Goal: Task Accomplishment & Management: Manage account settings

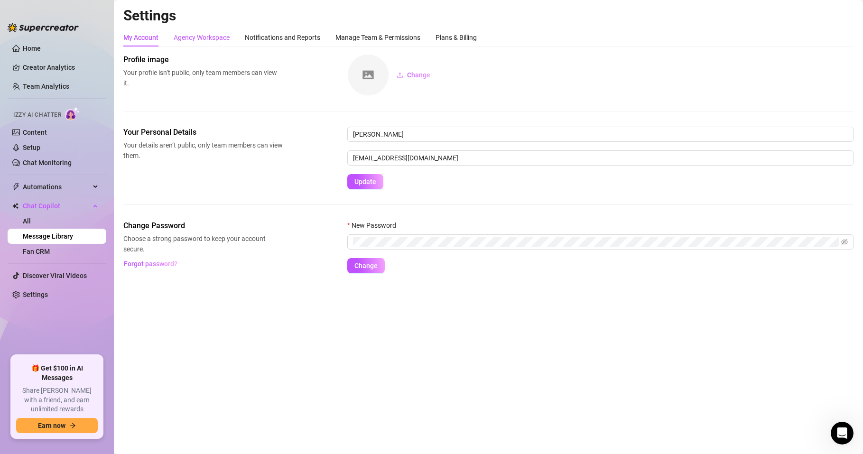
click at [205, 39] on div "Agency Workspace" at bounding box center [202, 37] width 56 height 10
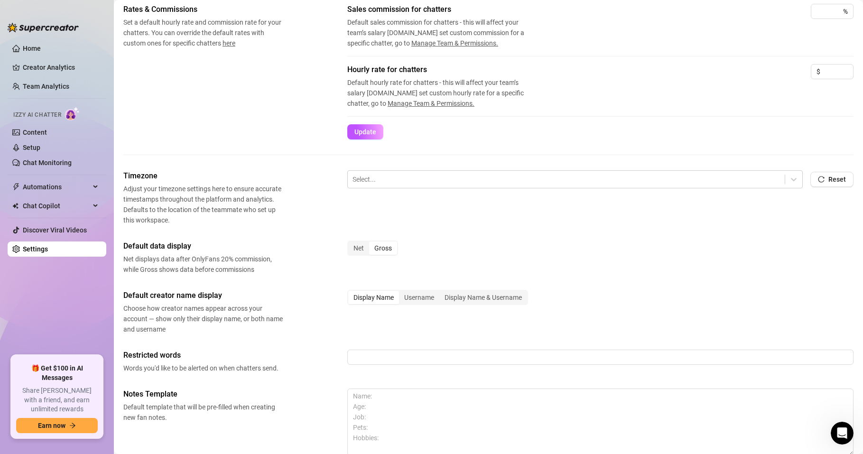
scroll to position [171, 0]
click at [399, 177] on div at bounding box center [567, 179] width 428 height 12
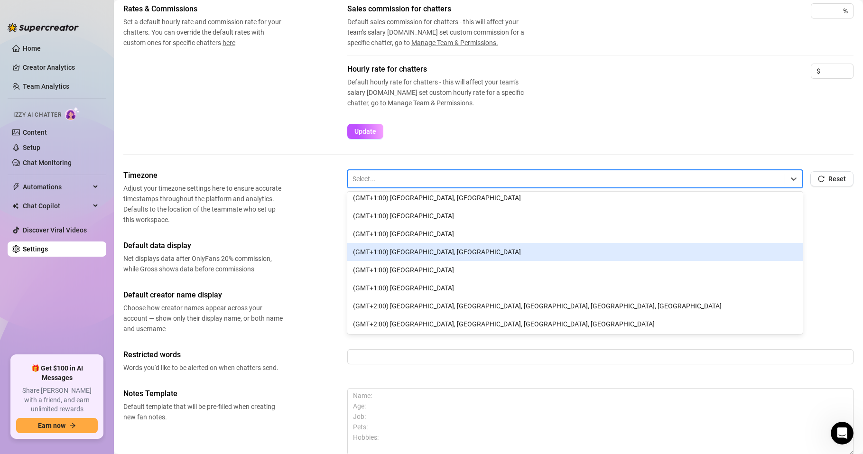
scroll to position [513, 0]
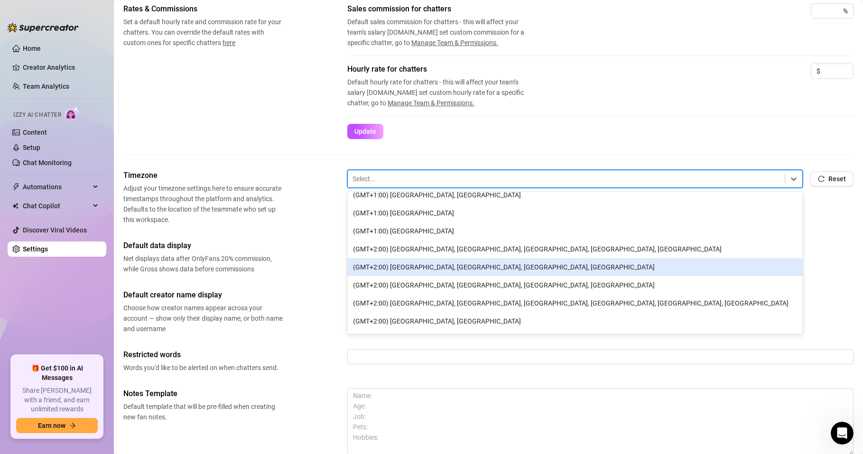
click at [404, 267] on div "(GMT+2:00) [GEOGRAPHIC_DATA], [GEOGRAPHIC_DATA], [GEOGRAPHIC_DATA], [GEOGRAPHIC…" at bounding box center [575, 267] width 456 height 18
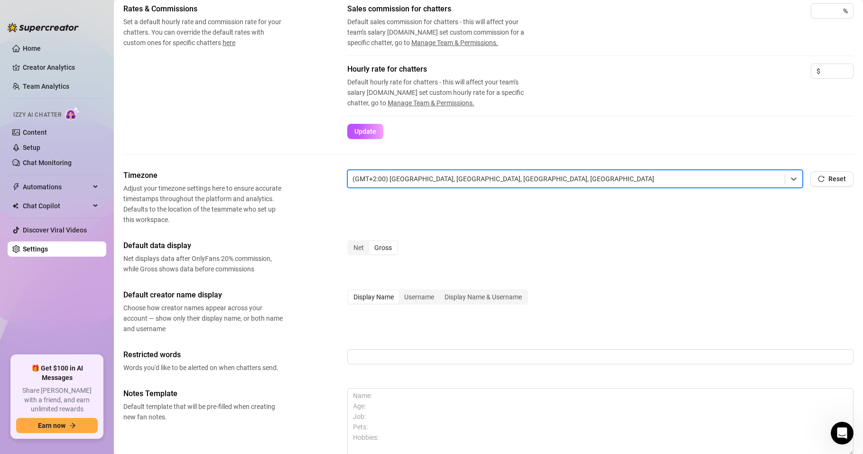
click at [264, 230] on div "Timezone Adjust your timezone settings here to ensure accurate timestamps throu…" at bounding box center [488, 336] width 730 height 333
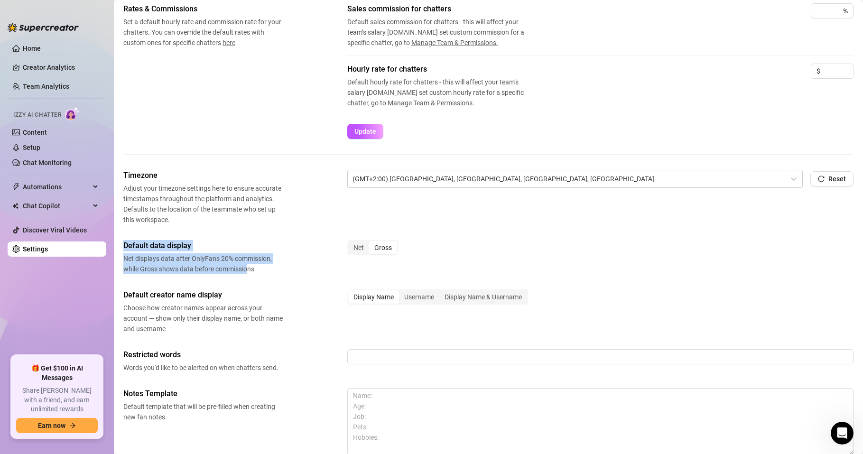
drag, startPoint x: 236, startPoint y: 268, endPoint x: 127, endPoint y: 248, distance: 110.5
click at [123, 248] on div "Default data display Net displays data after OnlyFans 20% commission, while Gro…" at bounding box center [202, 257] width 159 height 34
click at [259, 269] on span "Net displays data after OnlyFans 20% commission, while Gross shows data before …" at bounding box center [202, 263] width 159 height 21
drag, startPoint x: 239, startPoint y: 269, endPoint x: 121, endPoint y: 260, distance: 118.5
click at [121, 260] on main "Settings My Account Agency Workspace Notifications and Reports Manage Team & Pe…" at bounding box center [488, 186] width 749 height 714
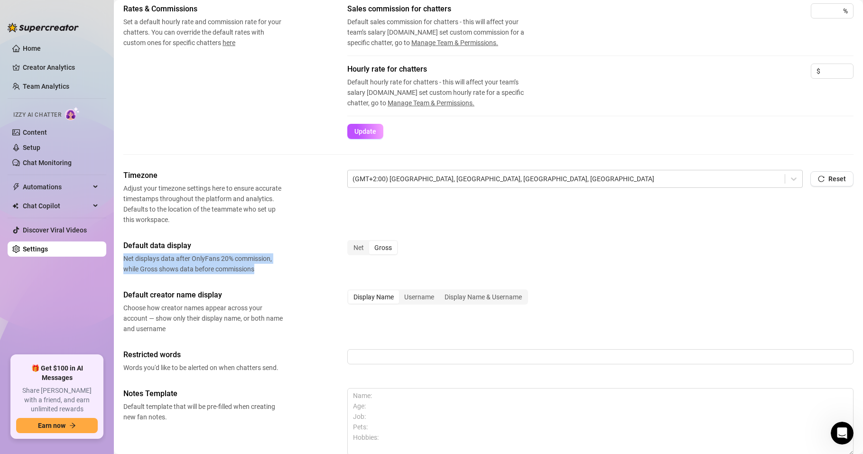
copy span "Net displays data after OnlyFans 20% commission, while Gross shows data before …"
click at [358, 248] on div "Net" at bounding box center [358, 247] width 21 height 13
click at [351, 243] on input "Net" at bounding box center [351, 243] width 0 height 0
click at [359, 248] on div "Net" at bounding box center [358, 247] width 21 height 13
click at [351, 243] on input "Net" at bounding box center [351, 243] width 0 height 0
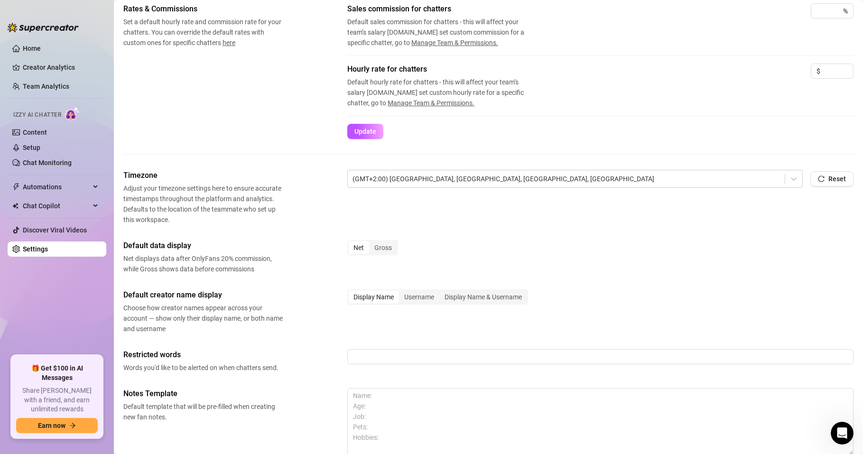
click at [362, 249] on div "Net" at bounding box center [358, 247] width 21 height 13
click at [351, 243] on input "Net" at bounding box center [351, 243] width 0 height 0
click at [380, 247] on div "Gross" at bounding box center [383, 247] width 28 height 13
click at [372, 243] on input "Gross" at bounding box center [372, 243] width 0 height 0
click at [355, 248] on div "Net" at bounding box center [358, 247] width 21 height 13
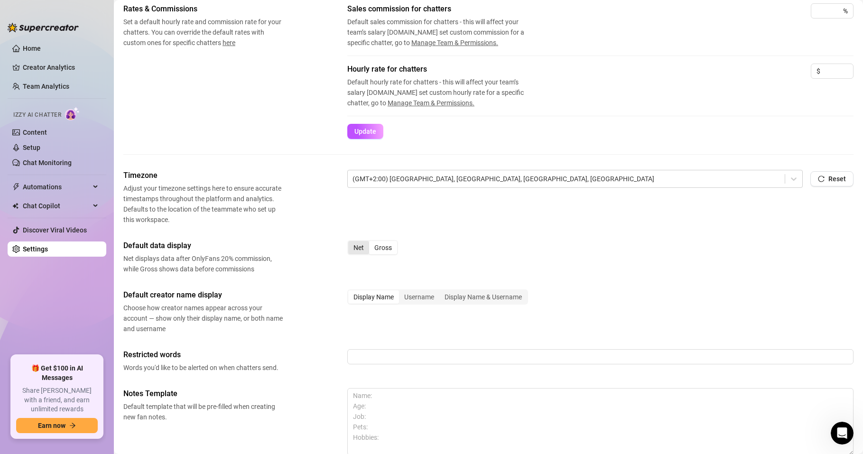
click at [351, 243] on input "Net" at bounding box center [351, 243] width 0 height 0
click at [356, 248] on div "Net" at bounding box center [358, 247] width 21 height 13
click at [351, 243] on input "Net" at bounding box center [351, 243] width 0 height 0
click at [358, 248] on div "Net" at bounding box center [358, 247] width 21 height 13
click at [351, 243] on input "Net" at bounding box center [351, 243] width 0 height 0
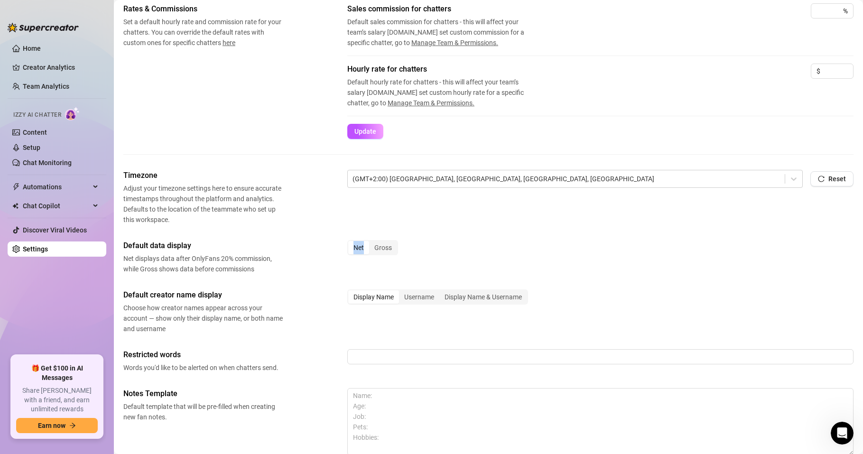
click at [358, 248] on div "Net" at bounding box center [358, 247] width 21 height 13
click at [351, 243] on input "Net" at bounding box center [351, 243] width 0 height 0
click at [285, 369] on div "Restricted words Words you'd like to be alerted on when chatters send." at bounding box center [488, 361] width 730 height 24
click at [355, 247] on div "Net" at bounding box center [358, 247] width 21 height 13
click at [351, 243] on input "Net" at bounding box center [351, 243] width 0 height 0
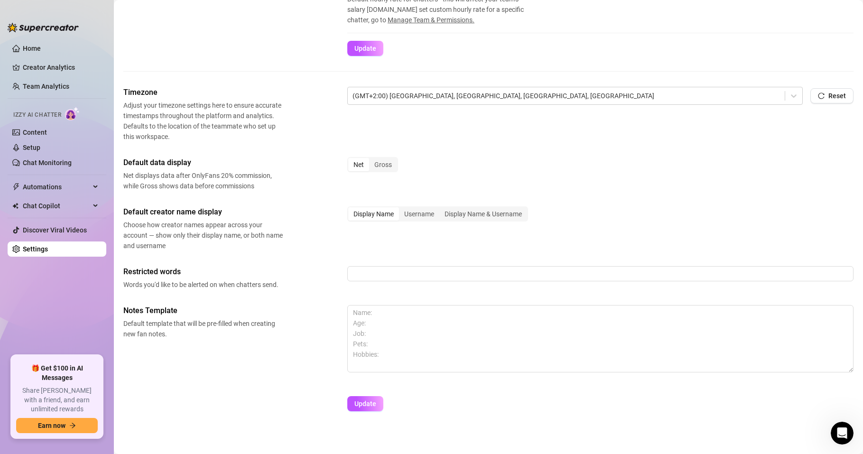
scroll to position [260, 0]
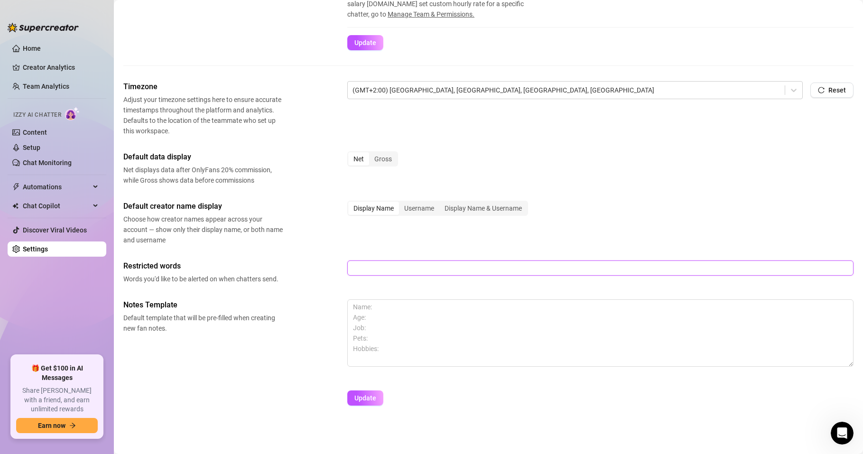
click at [379, 267] on input "text" at bounding box center [600, 268] width 506 height 15
type input "videocall"
click at [218, 388] on div "Timezone Adjust your timezone settings here to ensure accurate timestamps throu…" at bounding box center [488, 247] width 730 height 333
click at [355, 359] on textarea at bounding box center [600, 332] width 506 height 67
click at [372, 305] on textarea at bounding box center [600, 332] width 506 height 67
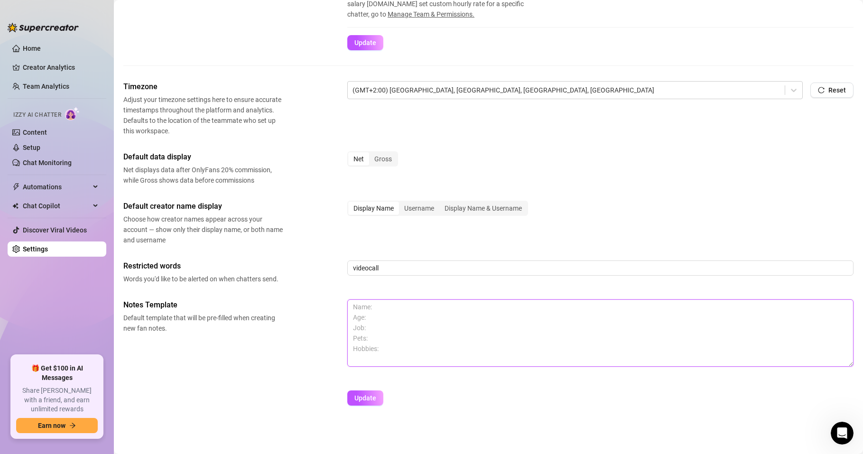
drag, startPoint x: 381, startPoint y: 347, endPoint x: 377, endPoint y: 311, distance: 36.3
click at [337, 326] on div "Notes Template Default template that will be pre-filled when creating new fan n…" at bounding box center [488, 337] width 730 height 76
type textarea "N"
type textarea "M"
drag, startPoint x: 356, startPoint y: 328, endPoint x: 348, endPoint y: 330, distance: 8.3
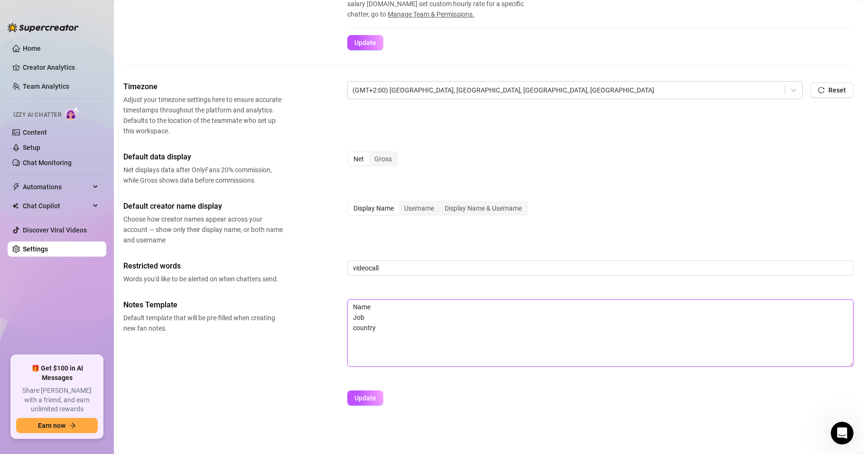
click at [348, 330] on textarea "Name Job country" at bounding box center [600, 332] width 506 height 67
click at [379, 332] on textarea "Name Job Country" at bounding box center [600, 332] width 506 height 67
click at [381, 306] on textarea "Name Job Country" at bounding box center [600, 332] width 506 height 67
click at [379, 338] on textarea "Name Age Job Country" at bounding box center [600, 332] width 506 height 67
type textarea "Name Age Job Country Hobbies Pets"
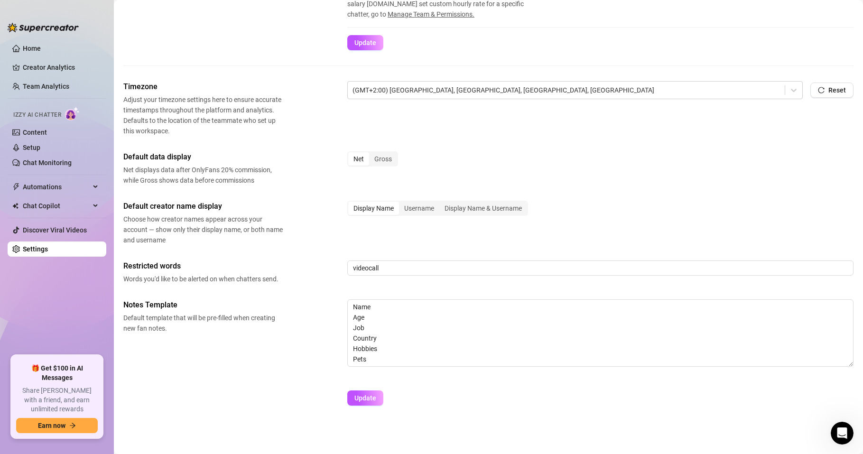
click at [289, 389] on div "Timezone Adjust your timezone settings here to ensure accurate timestamps throu…" at bounding box center [488, 247] width 730 height 333
click at [376, 400] on span "Update" at bounding box center [366, 398] width 22 height 8
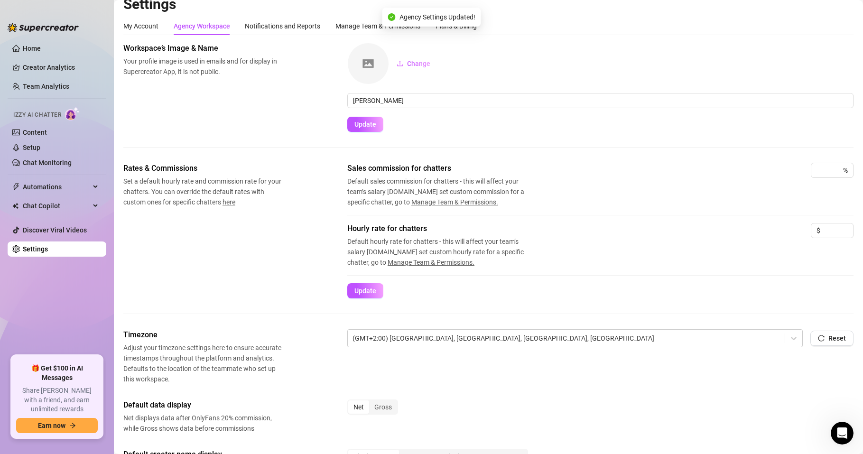
scroll to position [0, 0]
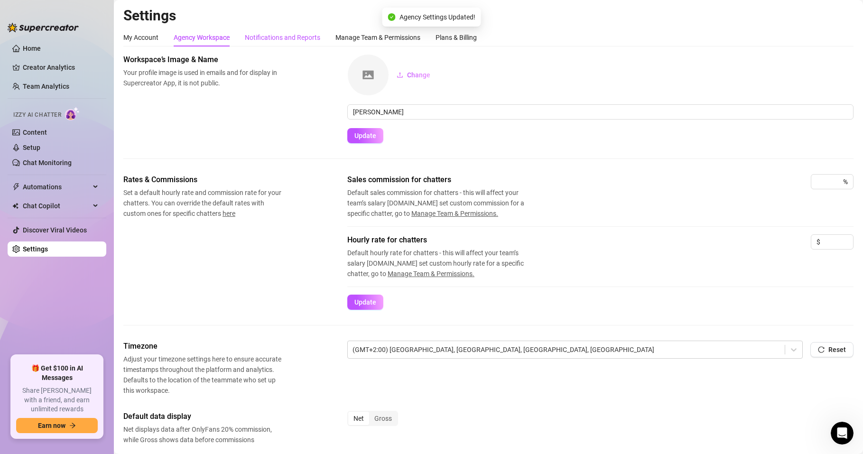
click at [296, 37] on div "Notifications and Reports" at bounding box center [282, 37] width 75 height 10
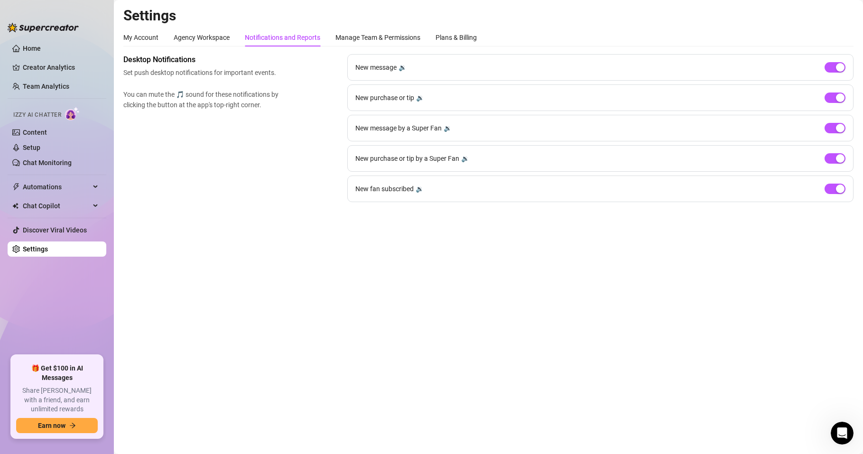
click at [449, 128] on div "🔉" at bounding box center [448, 128] width 8 height 10
click at [444, 127] on div "🔉" at bounding box center [448, 128] width 8 height 10
click at [459, 155] on div "New purchase or tip by a Super Fan 🔉" at bounding box center [412, 158] width 114 height 10
click at [462, 157] on div "🔉" at bounding box center [465, 158] width 8 height 10
click at [419, 189] on div "🔉" at bounding box center [420, 189] width 8 height 10
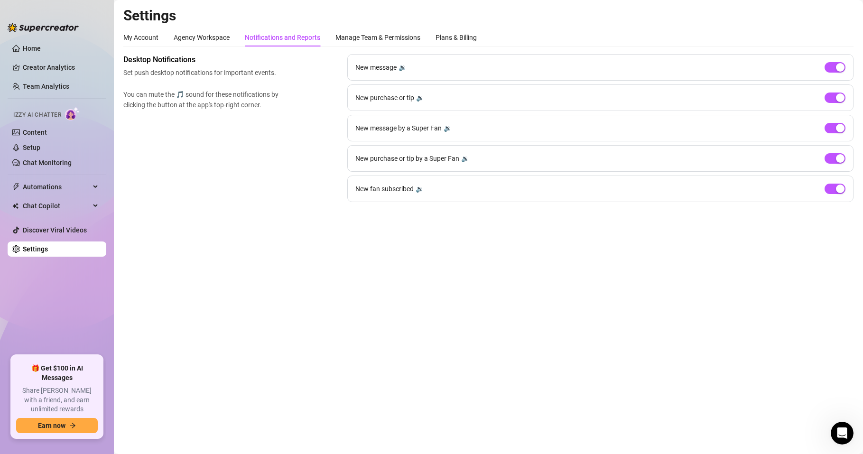
click at [394, 68] on span "New message" at bounding box center [375, 67] width 41 height 10
click at [401, 70] on div "🔉" at bounding box center [403, 67] width 8 height 10
click at [418, 98] on div "🔉" at bounding box center [420, 98] width 8 height 10
click at [364, 41] on div "Manage Team & Permissions" at bounding box center [378, 37] width 85 height 10
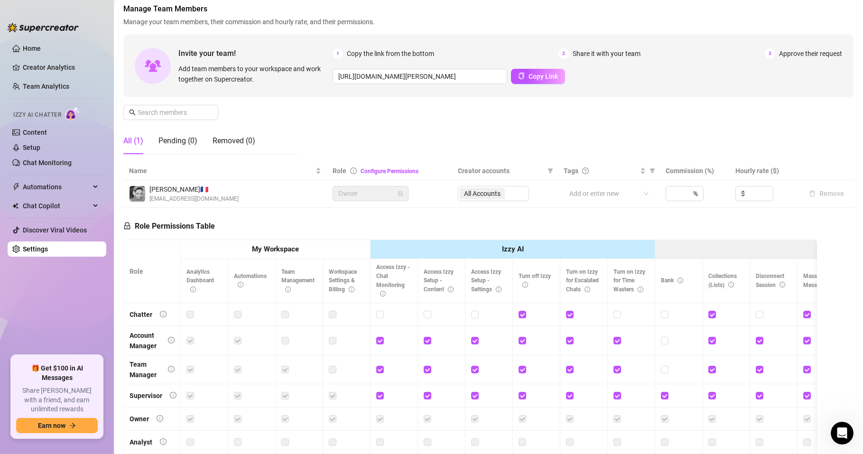
scroll to position [114, 0]
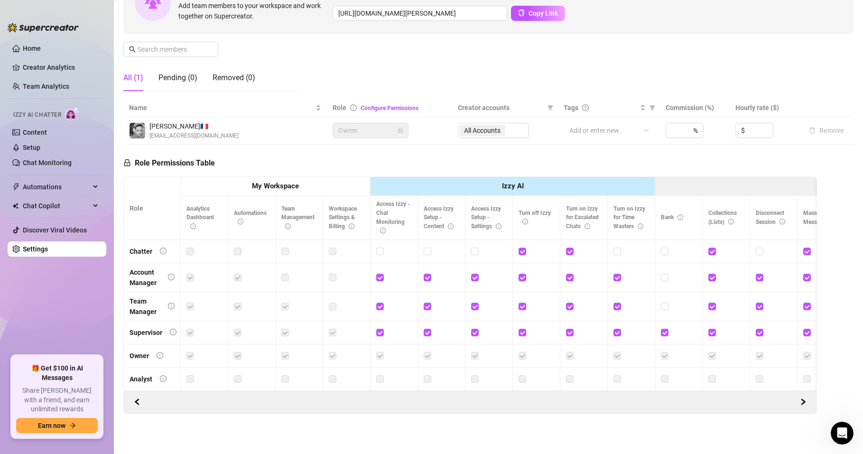
click at [301, 185] on th "My Workspace" at bounding box center [276, 186] width 190 height 19
click at [271, 185] on strong "My Workspace" at bounding box center [275, 186] width 47 height 9
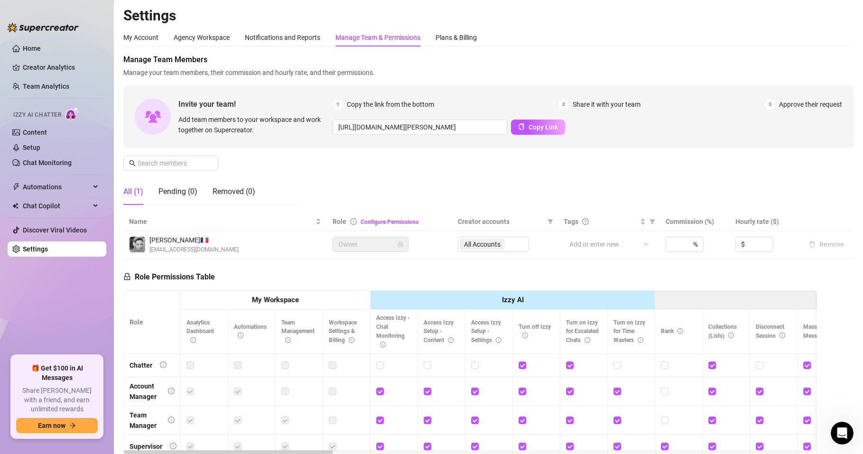
scroll to position [123, 0]
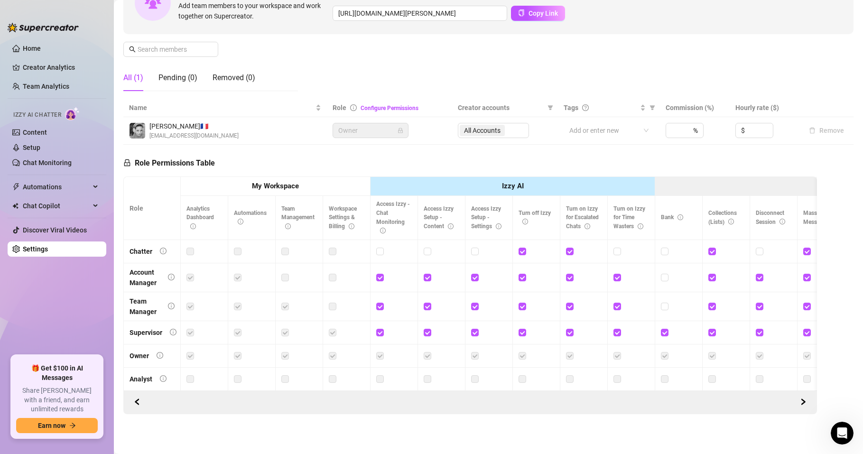
click at [193, 246] on label at bounding box center [191, 251] width 8 height 10
click at [388, 105] on link "Configure Permissions" at bounding box center [390, 108] width 58 height 7
click at [390, 105] on link "Configure Permissions" at bounding box center [390, 108] width 58 height 7
click at [373, 123] on span "Owner" at bounding box center [370, 130] width 65 height 14
click at [502, 123] on div "All Accounts" at bounding box center [493, 130] width 71 height 15
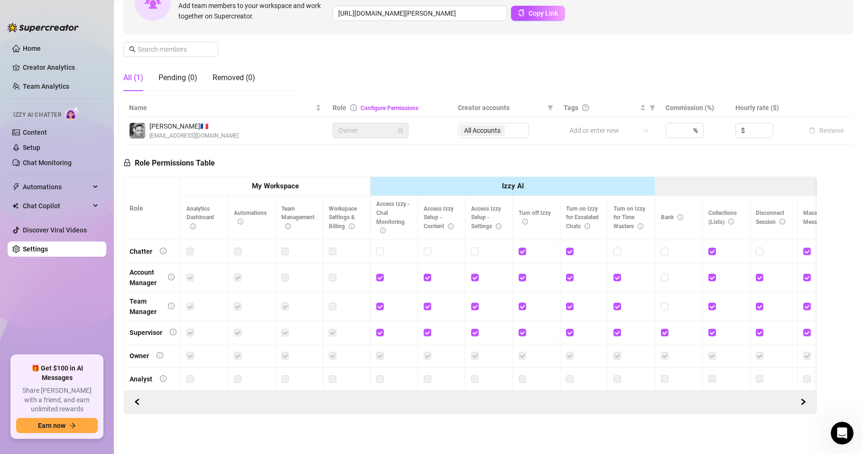
click at [479, 123] on div "All Accounts" at bounding box center [493, 130] width 71 height 15
click at [600, 124] on div at bounding box center [604, 130] width 76 height 13
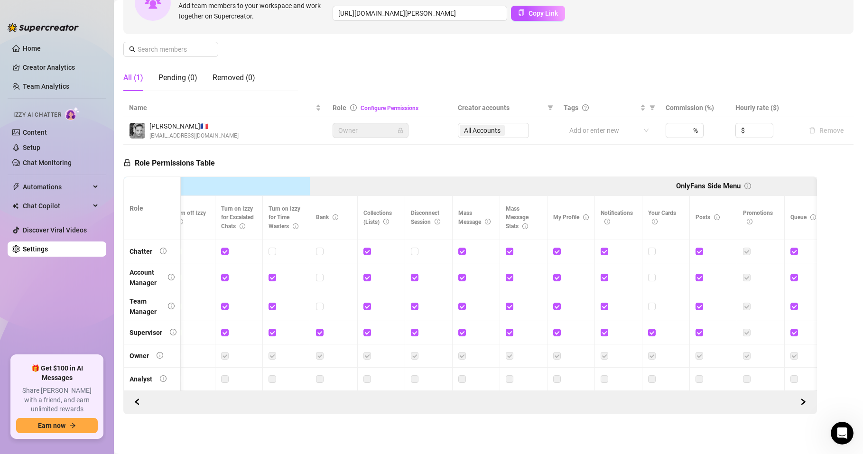
scroll to position [0, 0]
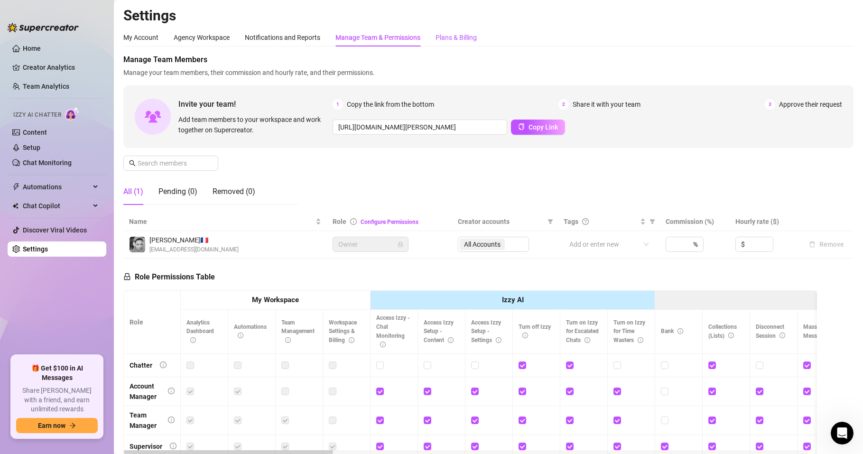
click at [448, 37] on div "Plans & Billing" at bounding box center [456, 37] width 41 height 10
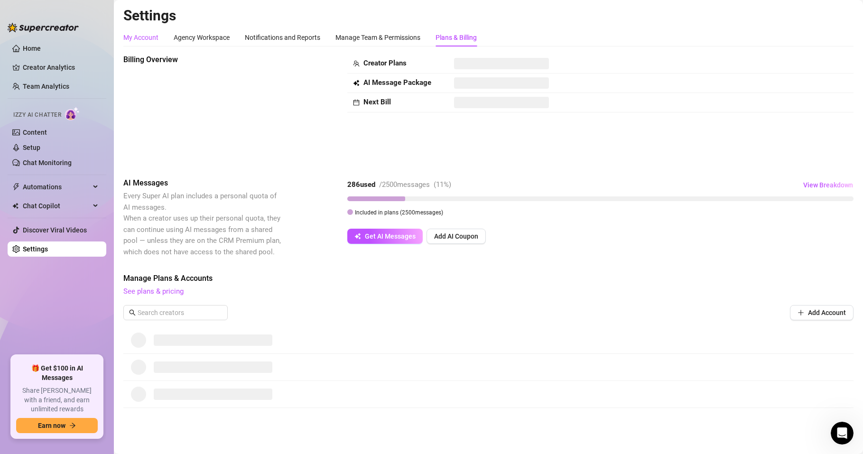
click at [146, 37] on div "My Account" at bounding box center [140, 37] width 35 height 10
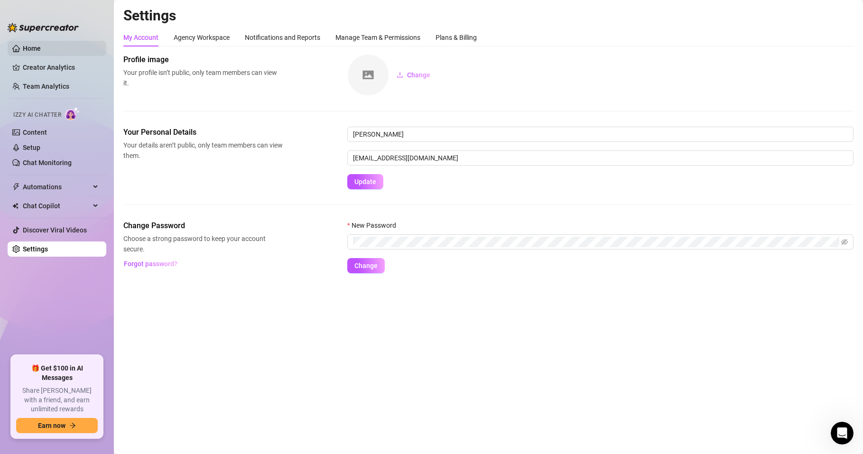
click at [31, 45] on link "Home" at bounding box center [32, 49] width 18 height 8
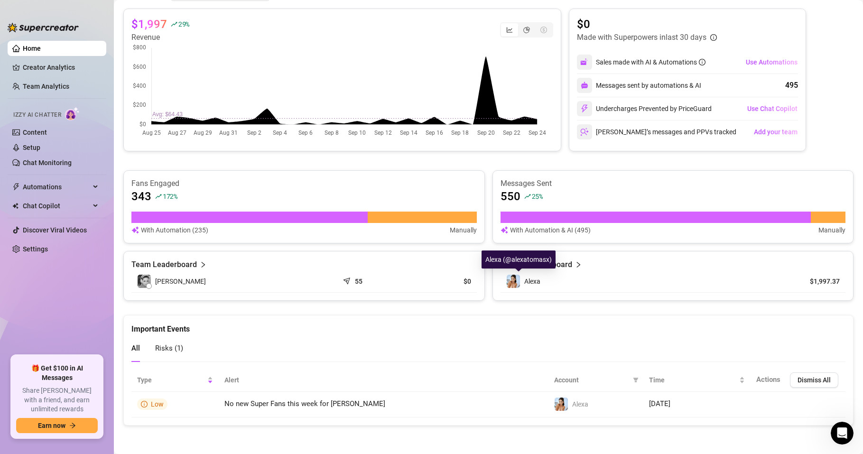
click at [533, 268] on div "Alexa (@alexatomasx)" at bounding box center [519, 260] width 74 height 18
click at [568, 263] on div "Creator Leaderboard" at bounding box center [674, 264] width 346 height 11
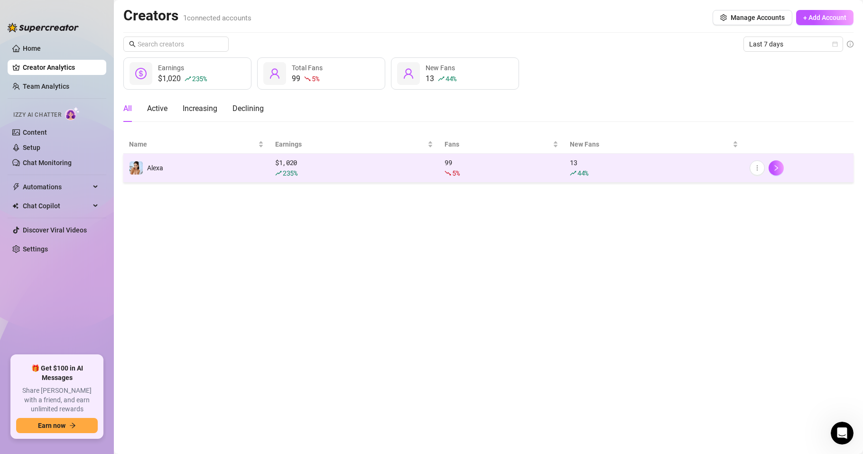
click at [171, 174] on td "Alexa" at bounding box center [196, 168] width 146 height 29
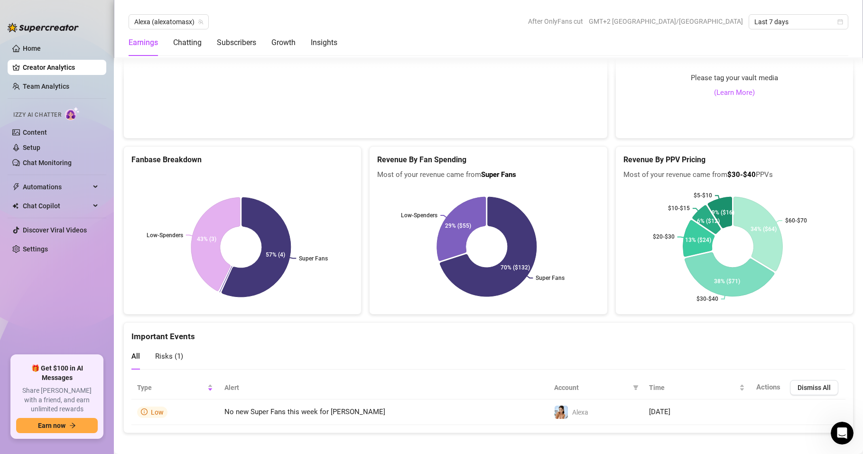
scroll to position [1844, 0]
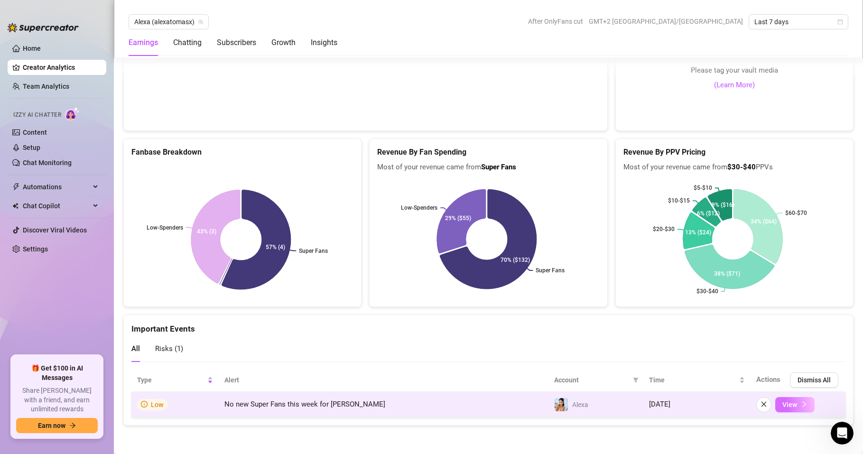
click at [798, 405] on button "View" at bounding box center [795, 404] width 39 height 15
click at [784, 403] on span "View" at bounding box center [790, 405] width 15 height 8
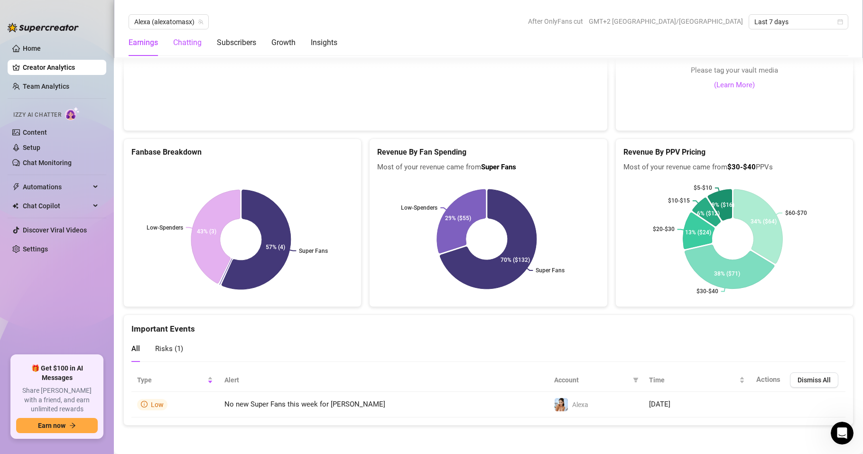
click at [197, 44] on div "Chatting" at bounding box center [187, 42] width 28 height 11
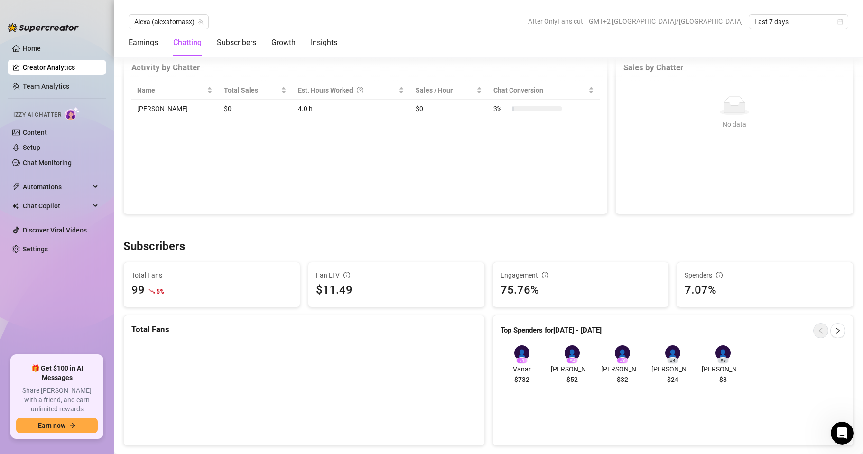
scroll to position [335, 0]
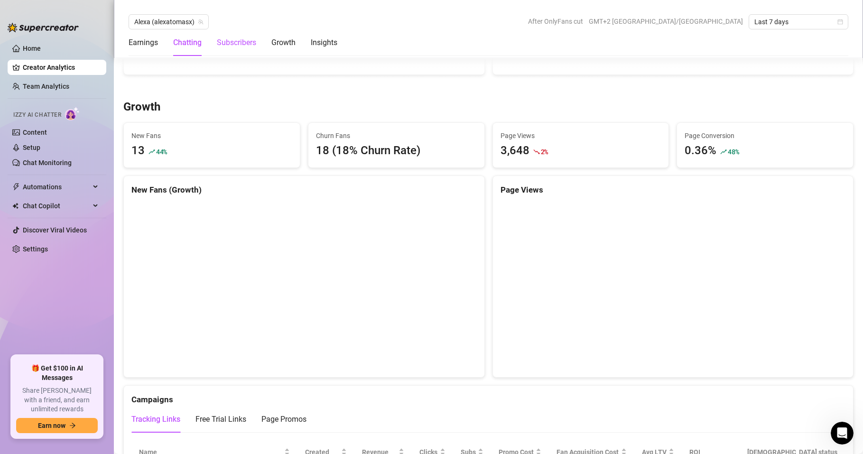
click at [237, 40] on div "Subscribers" at bounding box center [236, 42] width 39 height 11
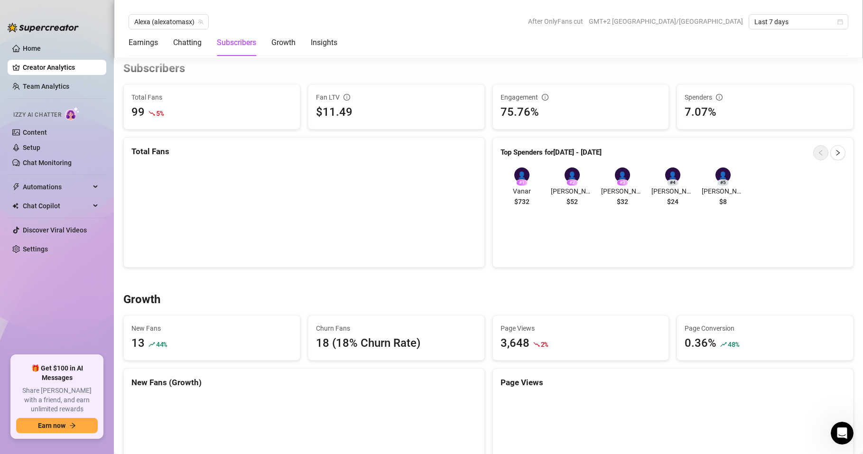
scroll to position [596, 0]
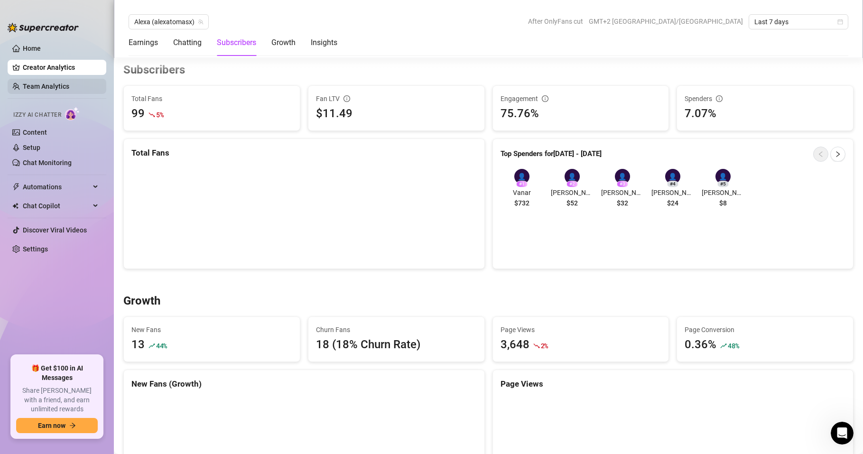
click at [57, 89] on link "Team Analytics" at bounding box center [46, 87] width 47 height 8
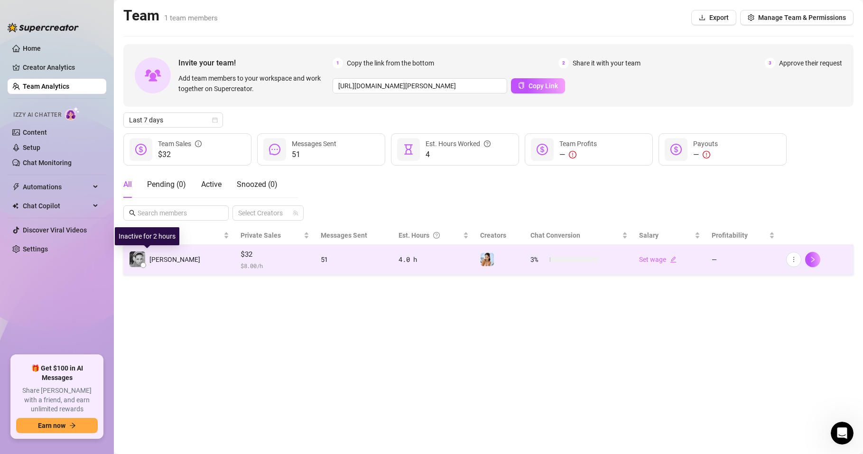
click at [149, 262] on div "[PERSON_NAME]" at bounding box center [164, 259] width 71 height 17
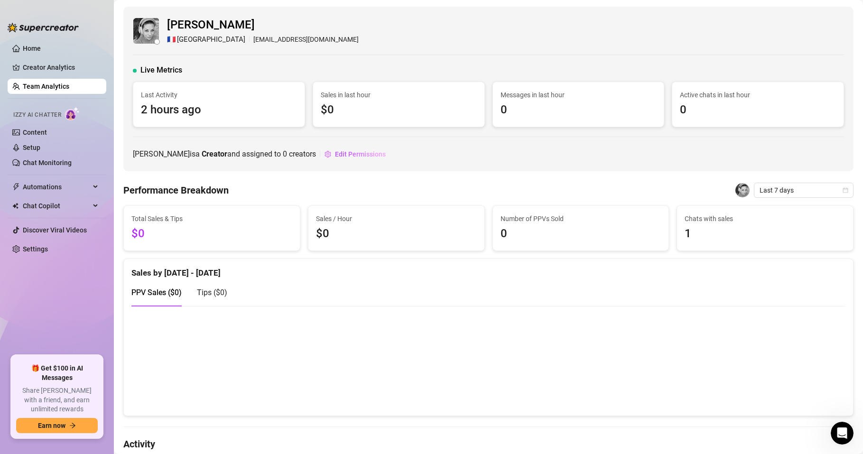
click at [161, 32] on div "[PERSON_NAME] 🇫🇷 [GEOGRAPHIC_DATA] [EMAIL_ADDRESS][DOMAIN_NAME]" at bounding box center [488, 30] width 711 height 29
click at [147, 31] on img at bounding box center [146, 31] width 26 height 26
click at [171, 37] on span "🇫🇷" at bounding box center [171, 39] width 9 height 11
click at [335, 153] on span "Edit Permissions" at bounding box center [360, 154] width 51 height 8
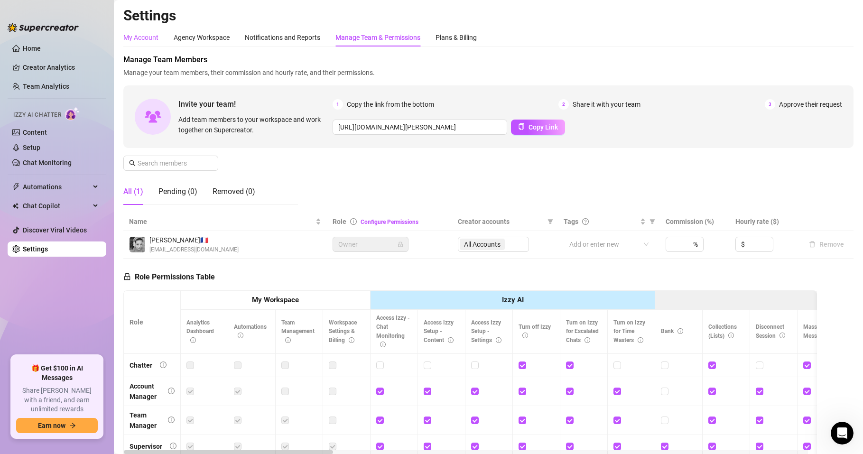
click at [151, 35] on div "My Account" at bounding box center [140, 37] width 35 height 10
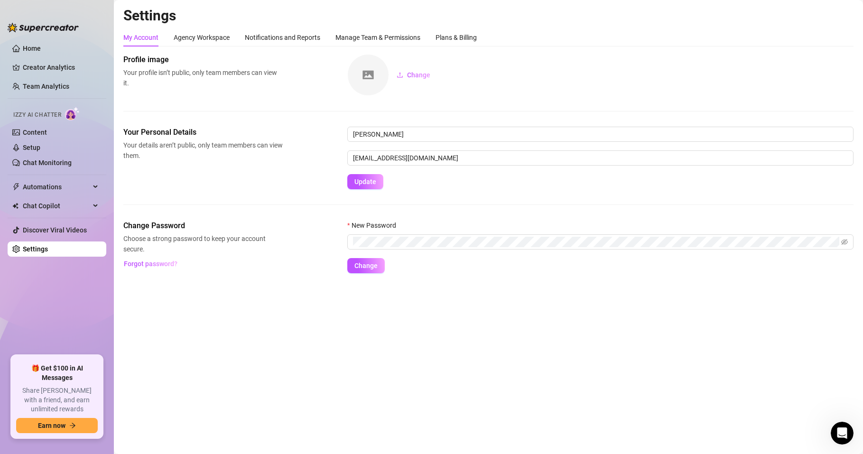
click at [146, 94] on div "Profile image Your profile isn’t public, only team members can view it. Change" at bounding box center [488, 75] width 730 height 42
click at [48, 248] on link "Settings" at bounding box center [35, 249] width 25 height 8
click at [550, 353] on main "Settings My Account Agency Workspace Notifications and Reports Manage Team & Pe…" at bounding box center [488, 227] width 749 height 454
click at [45, 186] on span "Automations" at bounding box center [56, 186] width 67 height 15
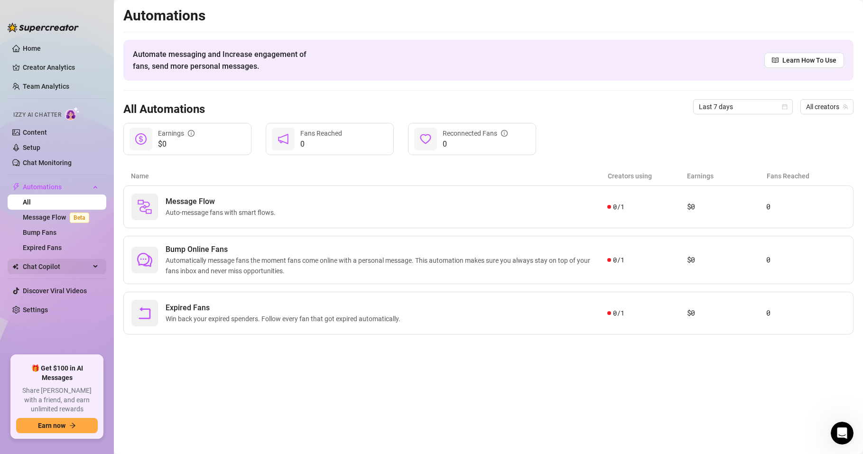
click at [45, 263] on span "Chat Copilot" at bounding box center [56, 266] width 67 height 15
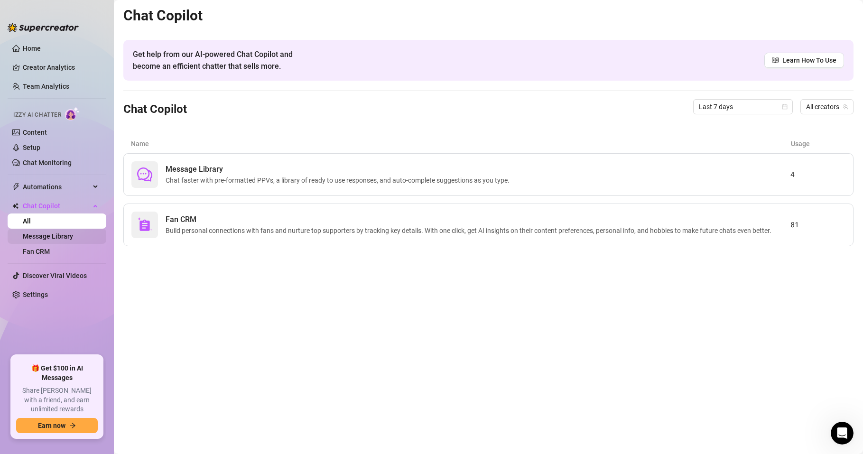
click at [64, 233] on link "Message Library" at bounding box center [48, 237] width 50 height 8
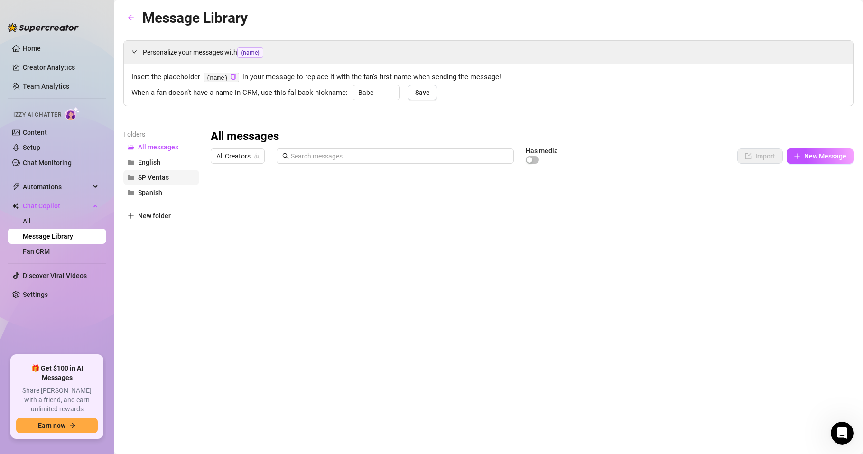
click at [152, 177] on span "SP Ventas" at bounding box center [153, 178] width 31 height 8
click at [812, 156] on span "New Message" at bounding box center [825, 156] width 42 height 8
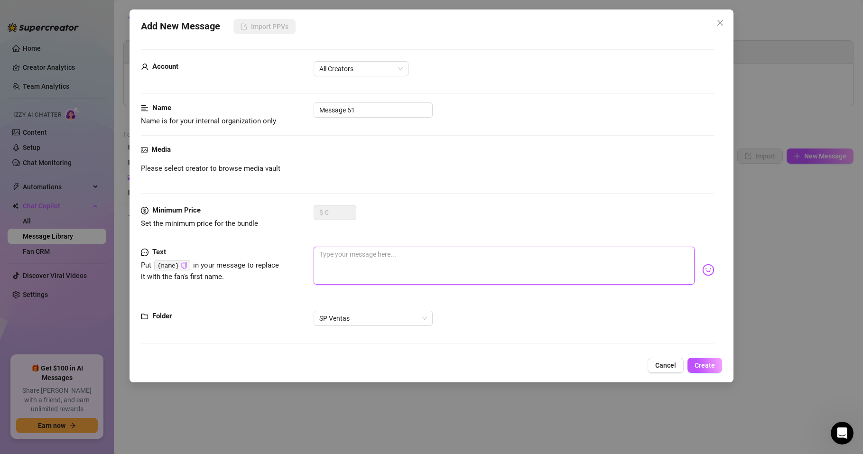
click at [336, 260] on textarea at bounding box center [504, 266] width 381 height 38
paste textarea "Desbloquea la foto amor!! Para el Video Custom"
type textarea "Desbloquea la foto amor!! Para el Video Custom"
click at [373, 67] on span "All Creators" at bounding box center [361, 69] width 84 height 14
type textarea "Desbloquea la foto amor!! Para el Video Custom"
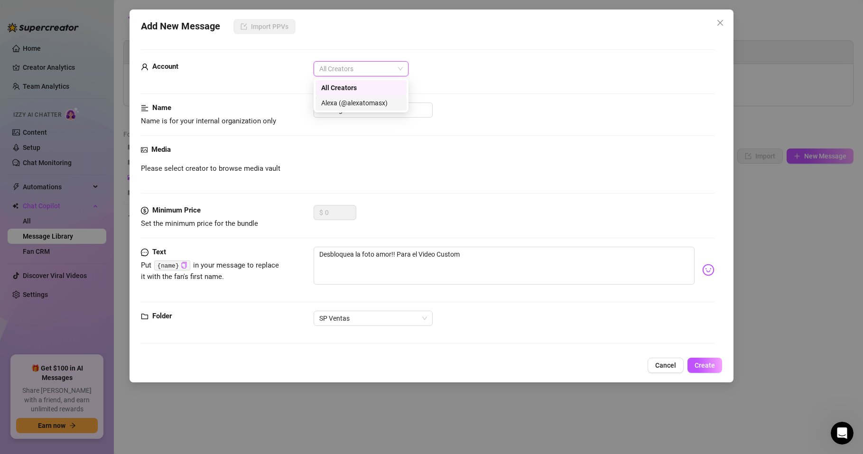
click at [365, 101] on div "Alexa (@alexatomasx)" at bounding box center [361, 103] width 80 height 10
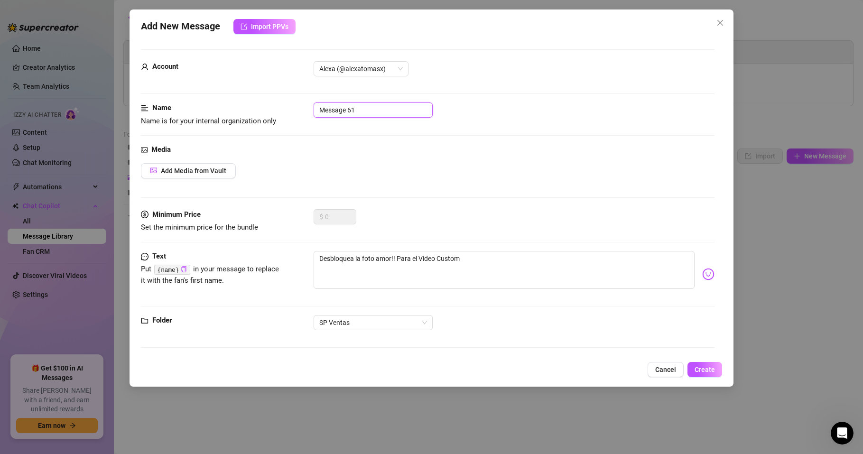
drag, startPoint x: 357, startPoint y: 108, endPoint x: 293, endPoint y: 106, distance: 64.1
click at [293, 106] on div "Name Name is for your internal organization only Message 61" at bounding box center [428, 115] width 574 height 24
type input "Video Custom SP"
click at [355, 156] on div "Media Add Media from Vault" at bounding box center [428, 176] width 574 height 65
click at [180, 169] on span "Add Media from Vault" at bounding box center [193, 171] width 65 height 8
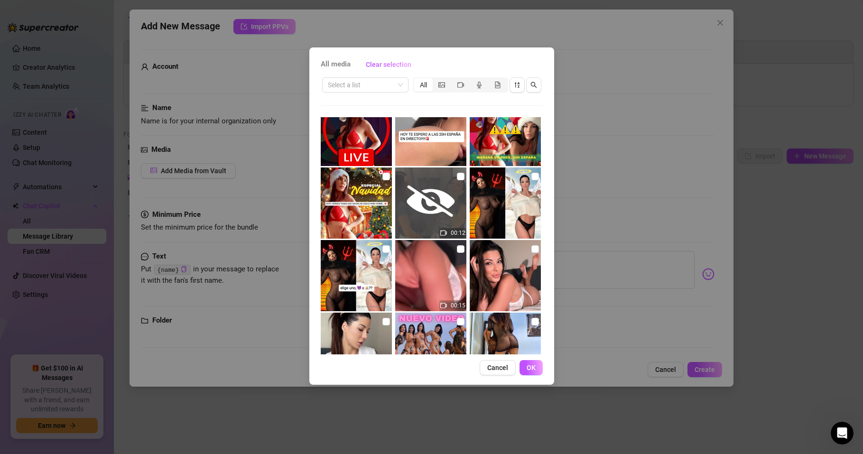
scroll to position [2340, 0]
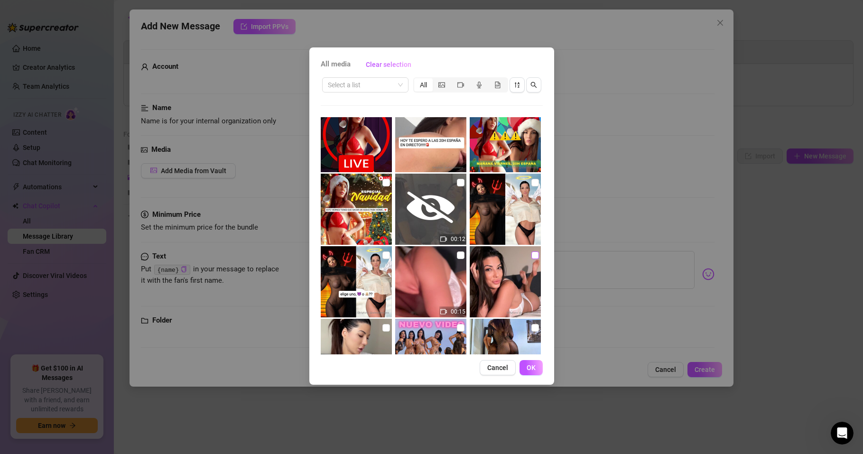
click at [532, 253] on input "checkbox" at bounding box center [536, 256] width 8 height 8
checkbox input "true"
click at [531, 366] on span "OK" at bounding box center [531, 368] width 9 height 8
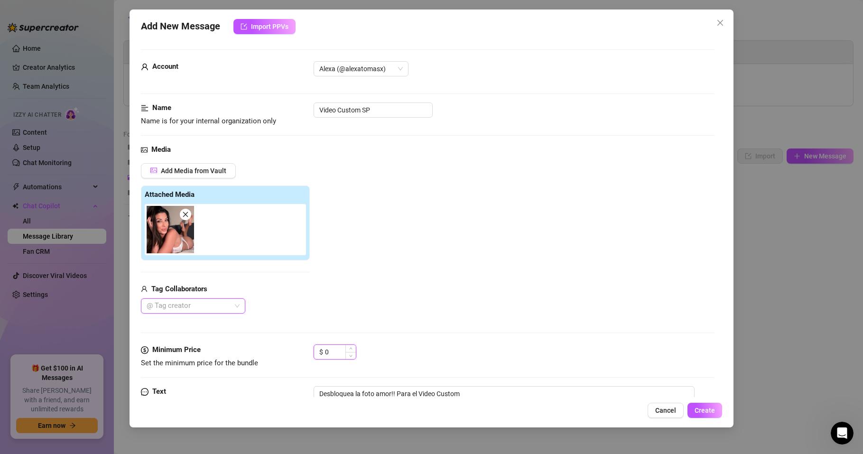
click at [333, 351] on input "0" at bounding box center [340, 352] width 31 height 14
drag, startPoint x: 330, startPoint y: 352, endPoint x: 320, endPoint y: 357, distance: 11.5
click at [320, 357] on div "$ 0" at bounding box center [335, 352] width 43 height 15
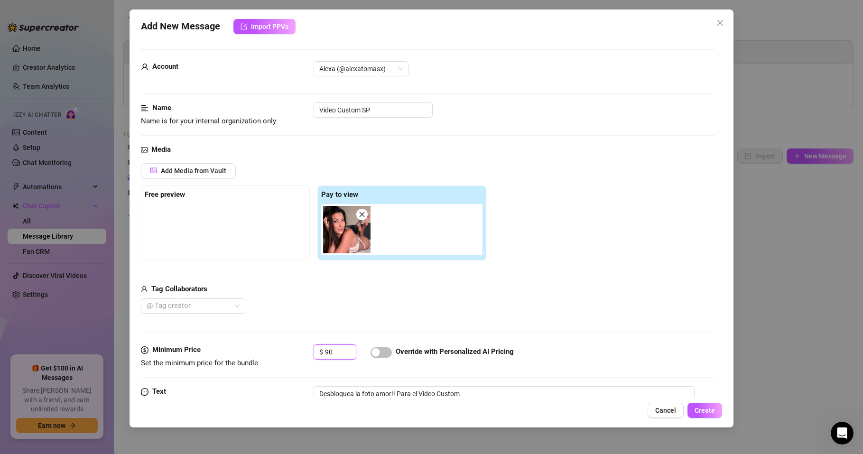
type input "90"
click at [383, 309] on div "@ Tag creator" at bounding box center [314, 306] width 346 height 15
click at [383, 353] on span "button" at bounding box center [381, 352] width 21 height 10
click at [349, 305] on div "@ Tag creator" at bounding box center [314, 306] width 346 height 15
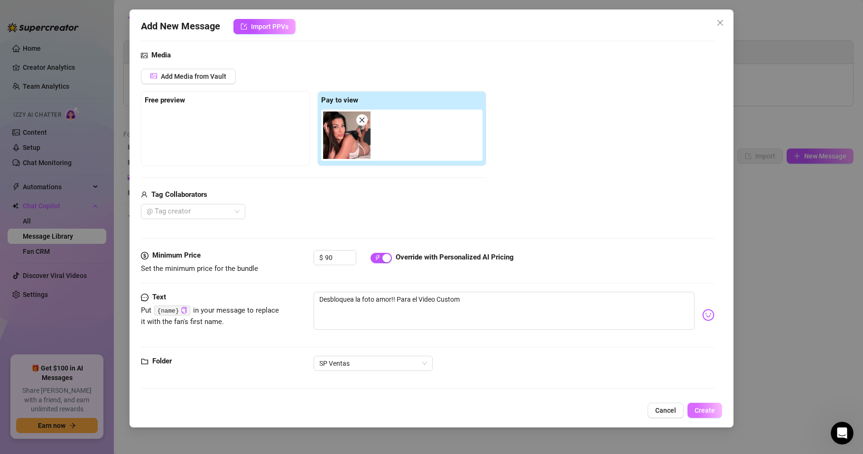
click at [690, 411] on button "Create" at bounding box center [705, 410] width 35 height 15
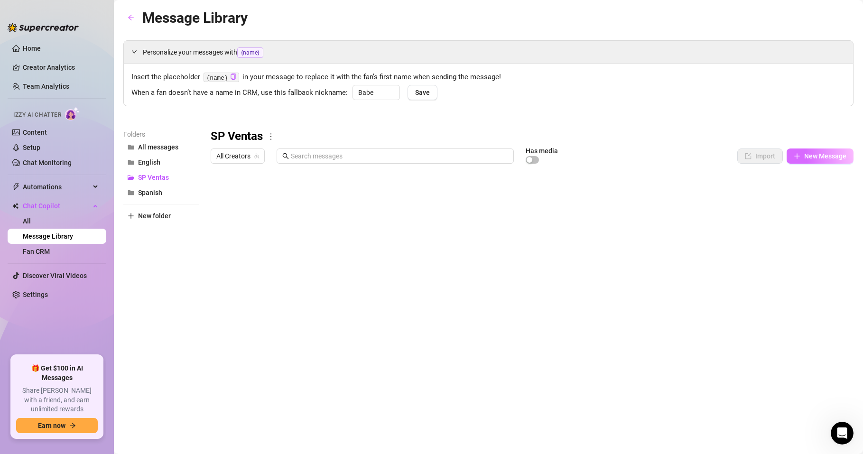
click at [815, 157] on span "New Message" at bounding box center [825, 156] width 42 height 8
type textarea "Type your message here..."
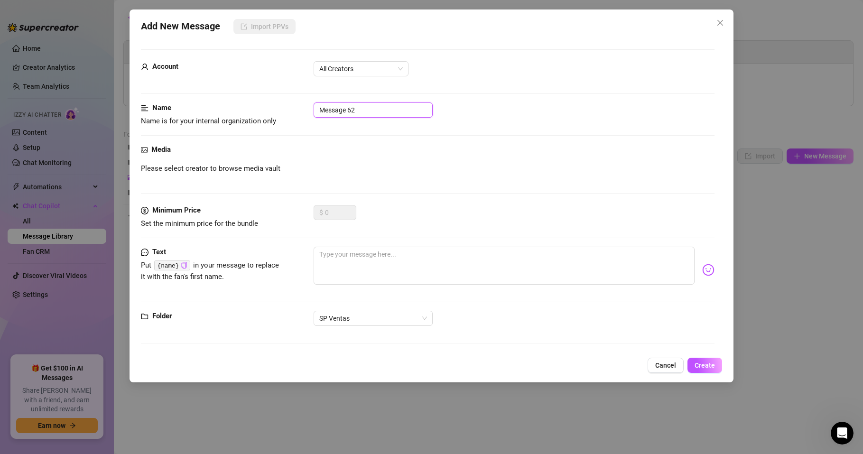
drag, startPoint x: 365, startPoint y: 109, endPoint x: 308, endPoint y: 111, distance: 57.0
click at [308, 111] on div "Name Name is for your internal organization only Message 62" at bounding box center [428, 115] width 574 height 24
type input "Sexting"
click at [333, 255] on textarea at bounding box center [504, 266] width 381 height 38
type textarea "S"
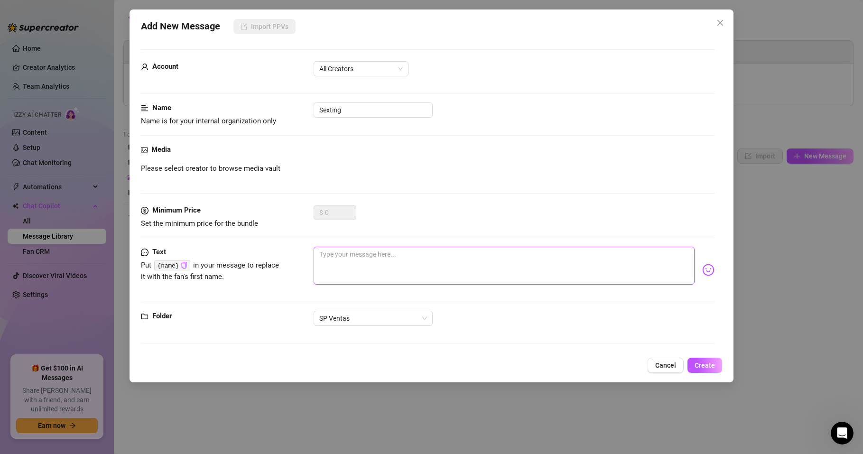
type textarea "S"
type textarea "SE"
type textarea "SEX"
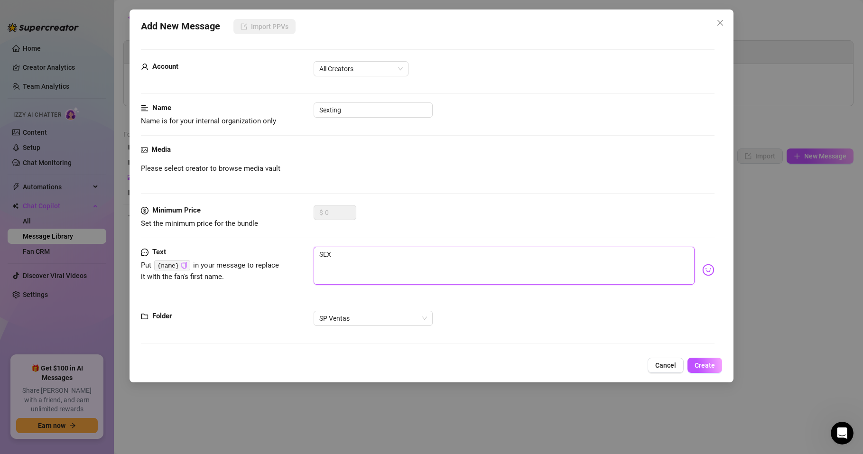
type textarea "SEXT"
type textarea "SEXTI"
type textarea "SEXTIN"
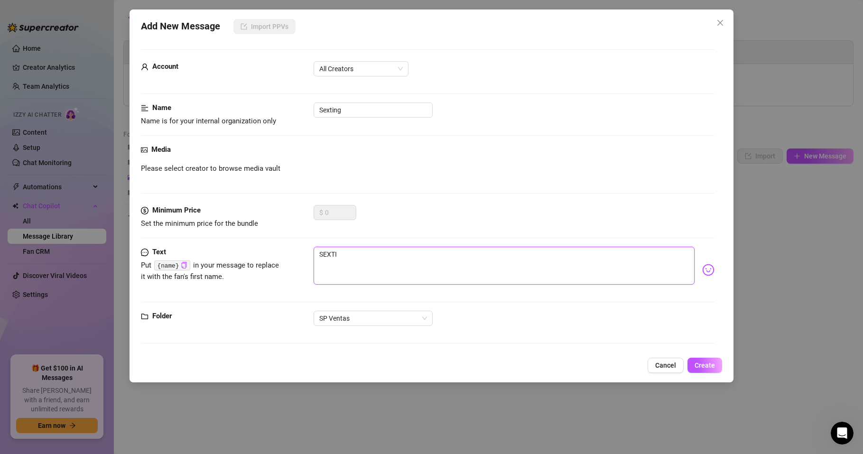
type textarea "SEXTIN"
type textarea "SEXTING"
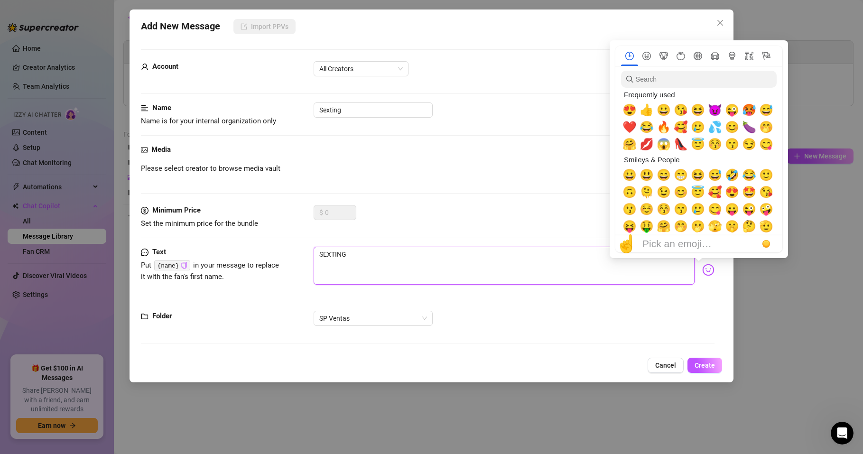
type textarea "SEXTING"
click at [702, 269] on img at bounding box center [708, 270] width 12 height 12
click at [716, 108] on span "😈" at bounding box center [715, 109] width 14 height 13
type textarea "SEXTING 😈"
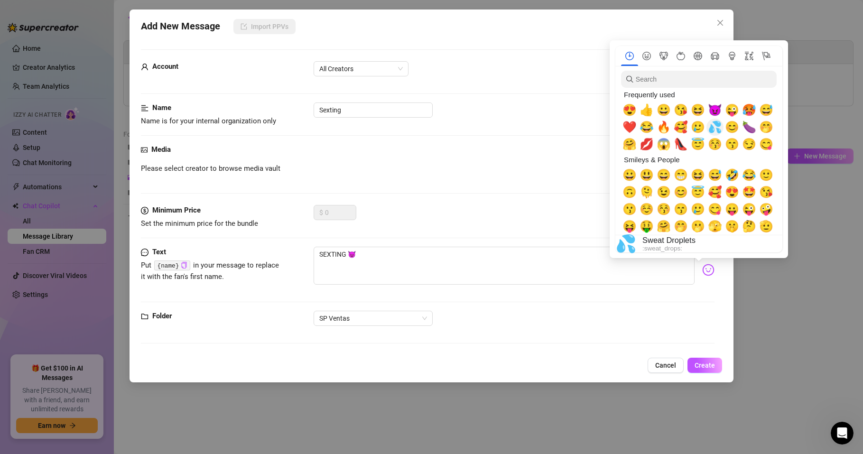
click at [718, 128] on span "💦" at bounding box center [715, 127] width 14 height 13
type textarea "SEXTING 😈💦"
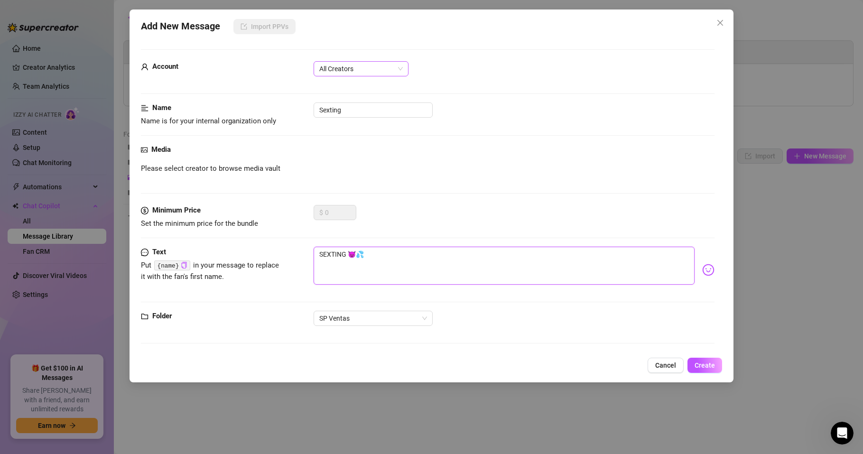
click at [370, 65] on span "All Creators" at bounding box center [361, 69] width 84 height 14
type textarea "SEXTING 😈💦"
click at [364, 101] on div "Alexa (@alexatomasx)" at bounding box center [361, 103] width 80 height 10
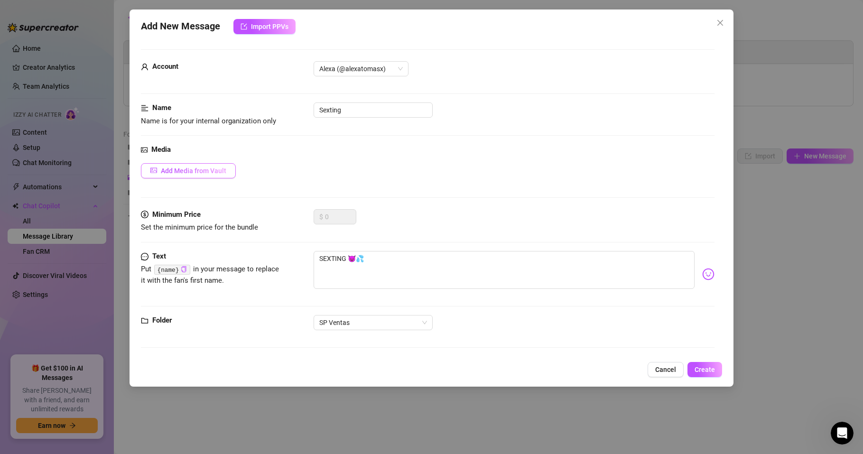
click at [209, 173] on span "Add Media from Vault" at bounding box center [193, 171] width 65 height 8
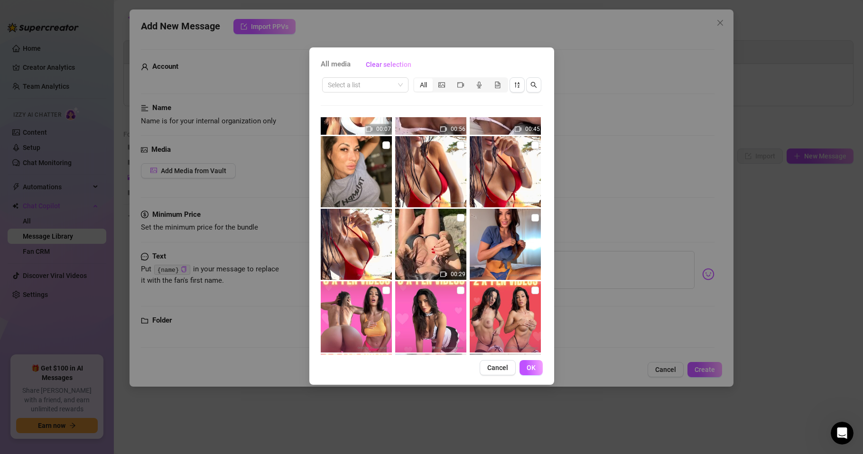
scroll to position [1310, 0]
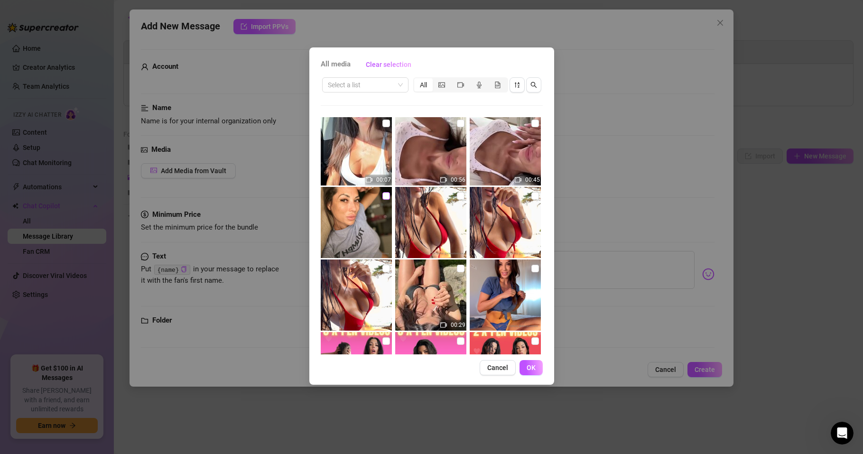
click at [386, 195] on input "checkbox" at bounding box center [387, 196] width 8 height 8
checkbox input "true"
click at [526, 367] on button "OK" at bounding box center [531, 367] width 23 height 15
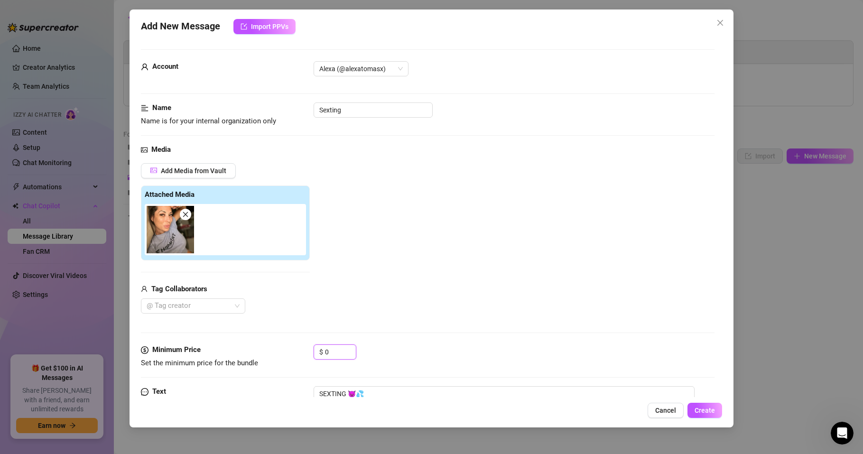
drag, startPoint x: 333, startPoint y: 353, endPoint x: 311, endPoint y: 356, distance: 22.1
click at [311, 356] on div "Minimum Price Set the minimum price for the bundle $ 0" at bounding box center [428, 357] width 574 height 24
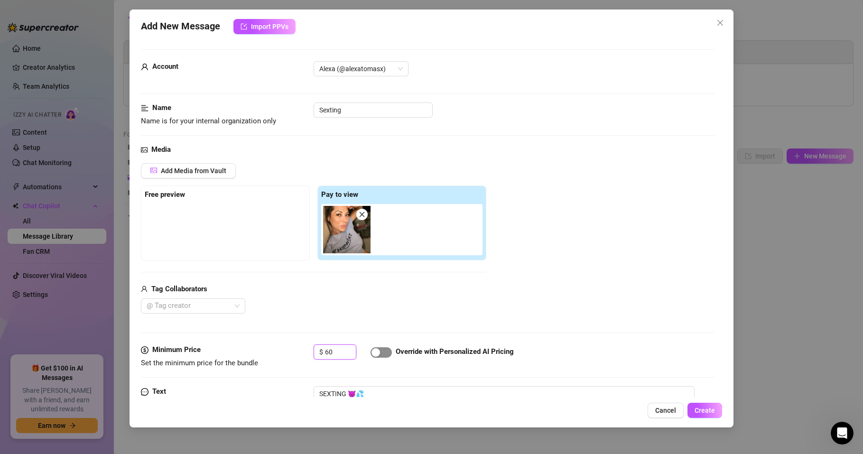
type input "60"
click at [385, 351] on span "button" at bounding box center [381, 352] width 21 height 10
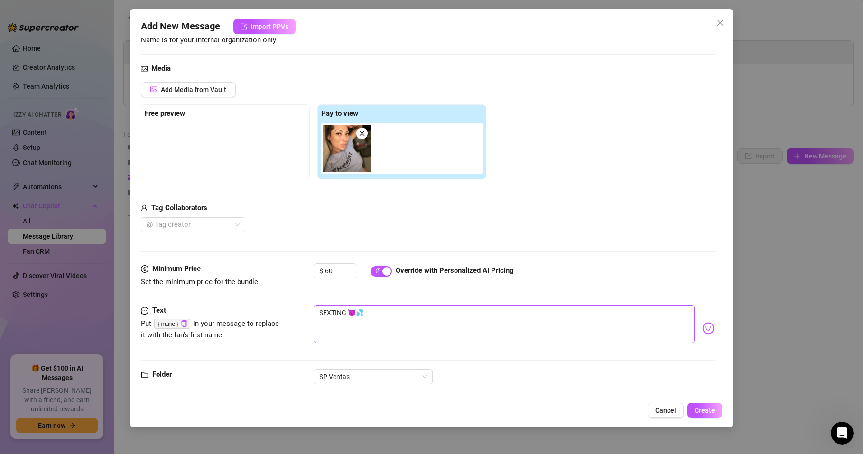
scroll to position [94, 0]
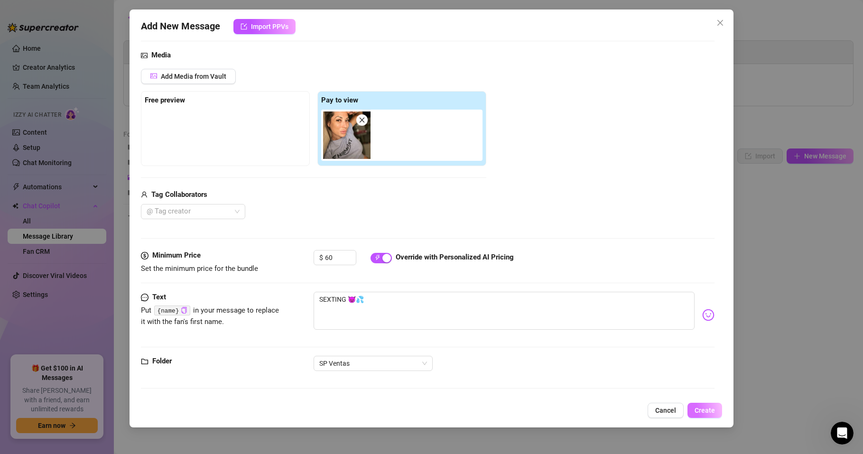
click at [707, 409] on span "Create" at bounding box center [705, 411] width 20 height 8
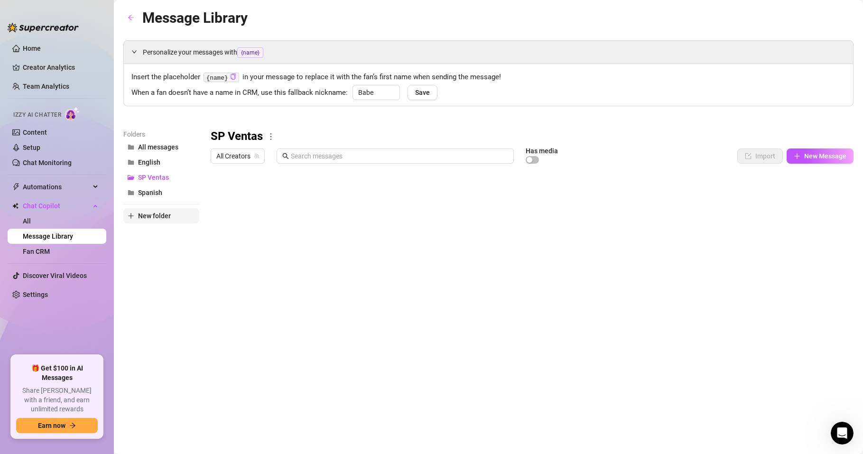
click at [146, 213] on span "New folder" at bounding box center [154, 216] width 33 height 8
click at [150, 206] on input "text" at bounding box center [161, 207] width 76 height 15
type input "i"
type input "ING Ventas"
click at [151, 237] on button "New folder" at bounding box center [161, 231] width 76 height 15
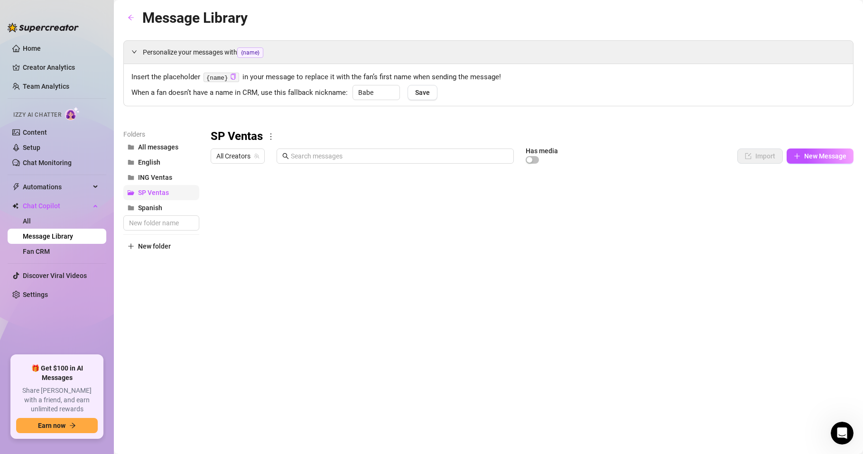
click at [169, 192] on button "SP Ventas" at bounding box center [161, 192] width 76 height 15
click at [158, 190] on span "SP Ventas" at bounding box center [153, 193] width 31 height 8
click at [160, 179] on span "ING Ventas" at bounding box center [155, 178] width 34 height 8
click at [823, 152] on span "New Message" at bounding box center [825, 156] width 42 height 8
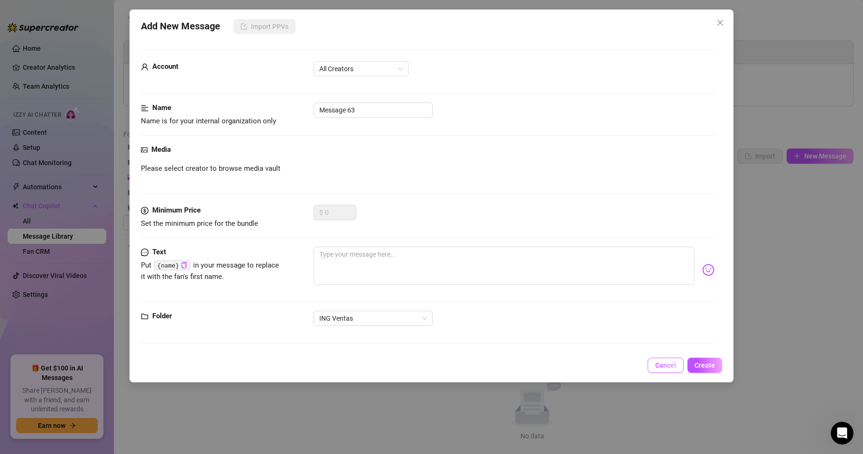
click at [663, 362] on span "Cancel" at bounding box center [665, 366] width 21 height 8
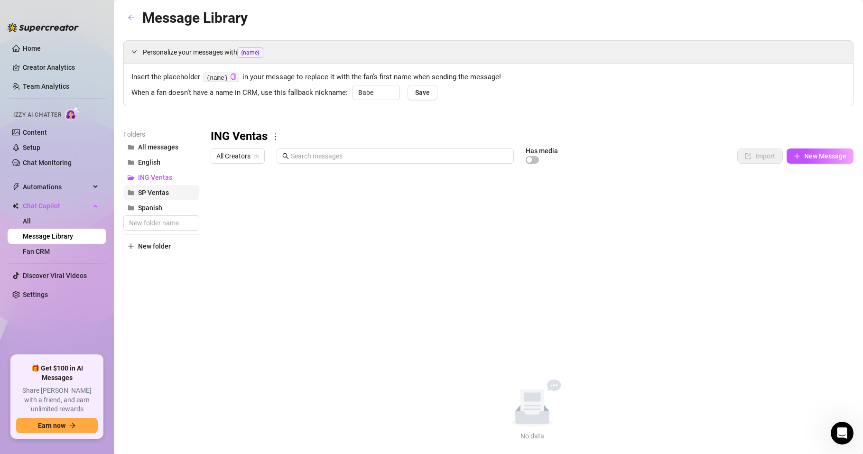
click at [156, 192] on span "SP Ventas" at bounding box center [153, 193] width 31 height 8
click at [301, 234] on div at bounding box center [532, 274] width 643 height 212
click at [249, 228] on div at bounding box center [532, 274] width 643 height 212
click at [255, 234] on div at bounding box center [532, 274] width 643 height 212
click at [255, 234] on textarea "Sexting" at bounding box center [254, 229] width 58 height 9
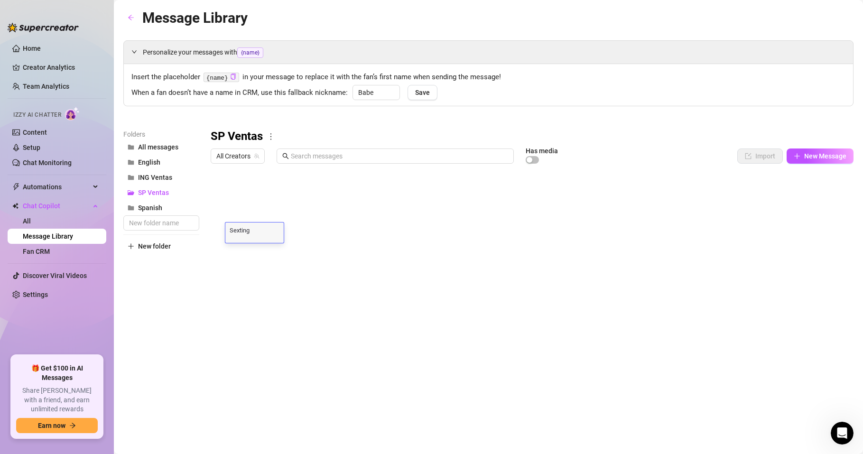
scroll to position [0, 0]
click at [328, 230] on div at bounding box center [532, 274] width 643 height 212
click at [346, 234] on div at bounding box center [532, 274] width 643 height 212
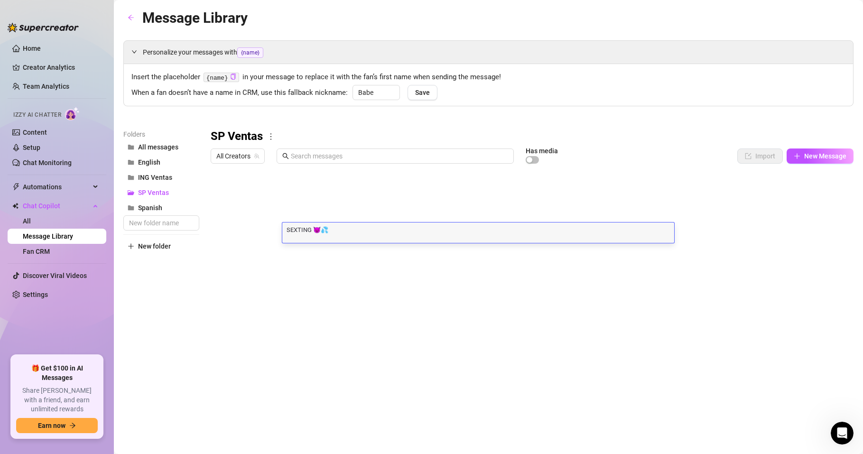
click at [392, 271] on div at bounding box center [532, 274] width 643 height 212
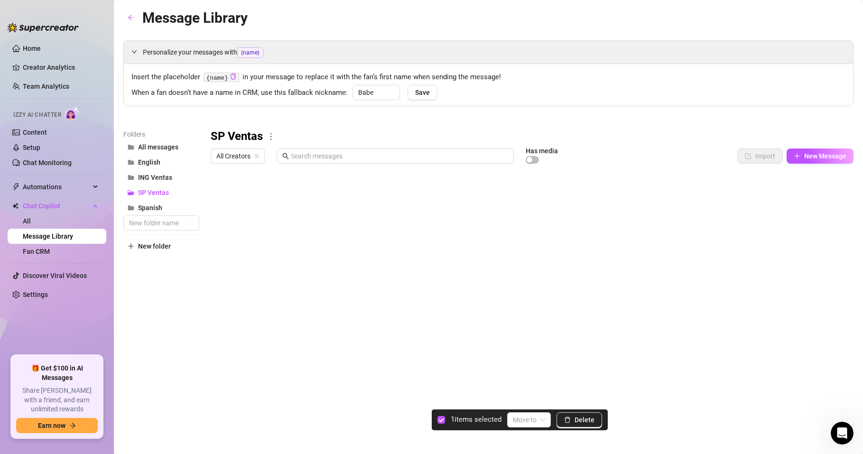
click at [218, 233] on div at bounding box center [532, 274] width 643 height 212
click at [317, 323] on div at bounding box center [532, 274] width 643 height 212
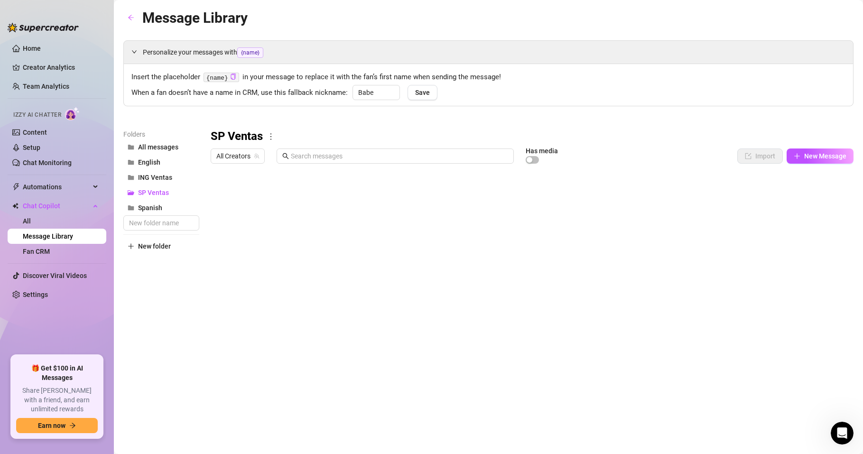
drag, startPoint x: 337, startPoint y: 233, endPoint x: 309, endPoint y: 230, distance: 28.2
click at [309, 230] on div at bounding box center [532, 274] width 643 height 212
click at [334, 230] on div at bounding box center [532, 274] width 643 height 212
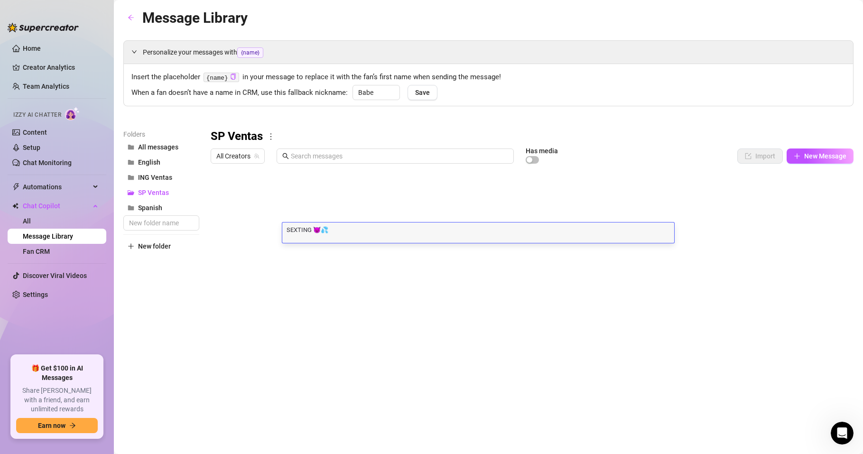
click at [120, 345] on main "Message Library Personalize your messages with {name} Insert the placeholder {n…" at bounding box center [488, 227] width 749 height 454
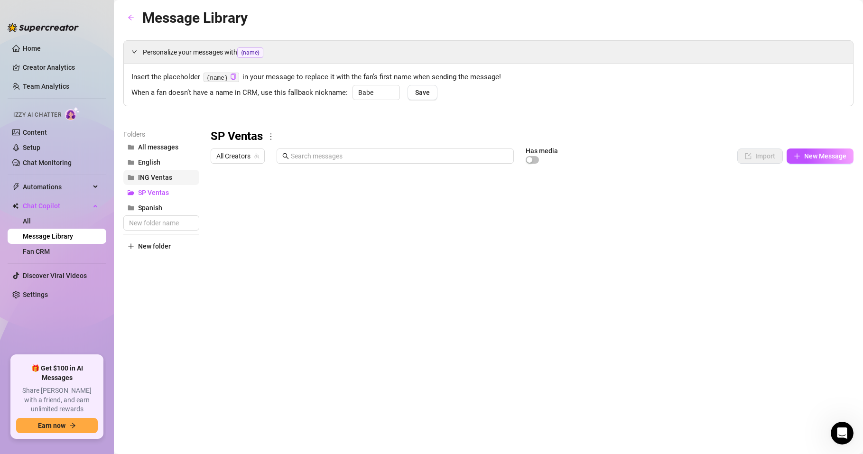
click at [163, 177] on span "ING Ventas" at bounding box center [155, 178] width 34 height 8
click at [804, 157] on span "New Message" at bounding box center [825, 156] width 42 height 8
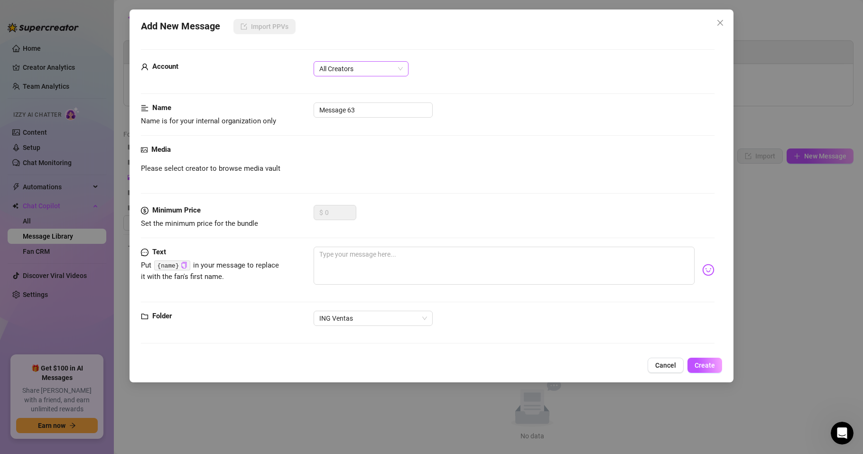
click at [353, 67] on span "All Creators" at bounding box center [361, 69] width 84 height 14
click at [356, 102] on div "Alexa (@alexatomasx)" at bounding box center [361, 103] width 80 height 10
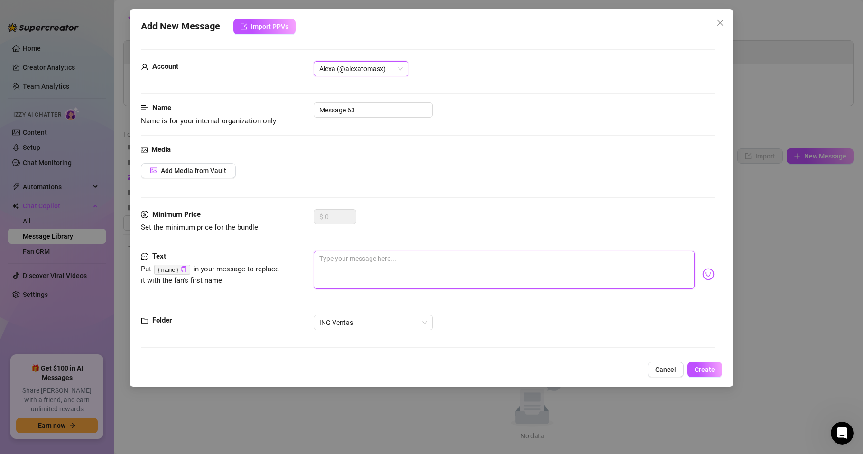
click at [332, 267] on textarea at bounding box center [504, 270] width 381 height 38
paste textarea "SEXTING 😈💦"
type textarea "SEXTING 😈💦"
click at [356, 112] on input "Message 63" at bounding box center [373, 110] width 119 height 15
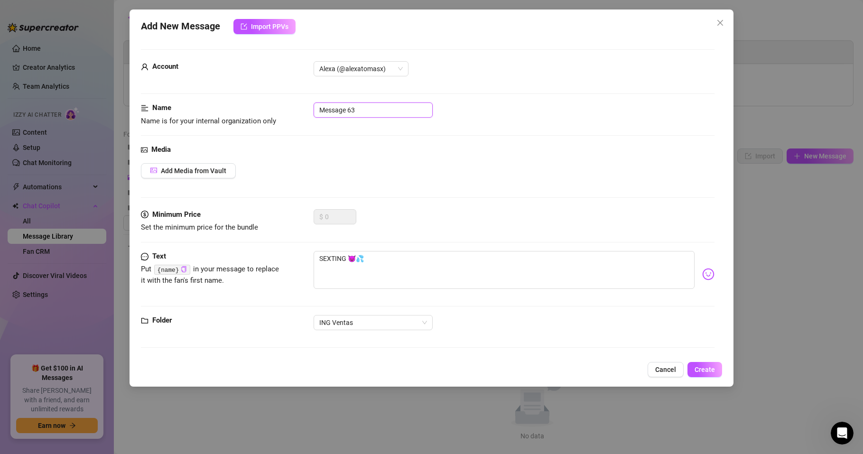
drag, startPoint x: 362, startPoint y: 109, endPoint x: 302, endPoint y: 105, distance: 59.9
click at [302, 105] on div "Name Name is for your internal organization only Message 63" at bounding box center [428, 115] width 574 height 24
type input "Sexting"
click at [224, 347] on div at bounding box center [428, 347] width 574 height 0
click at [205, 171] on span "Add Media from Vault" at bounding box center [193, 171] width 65 height 8
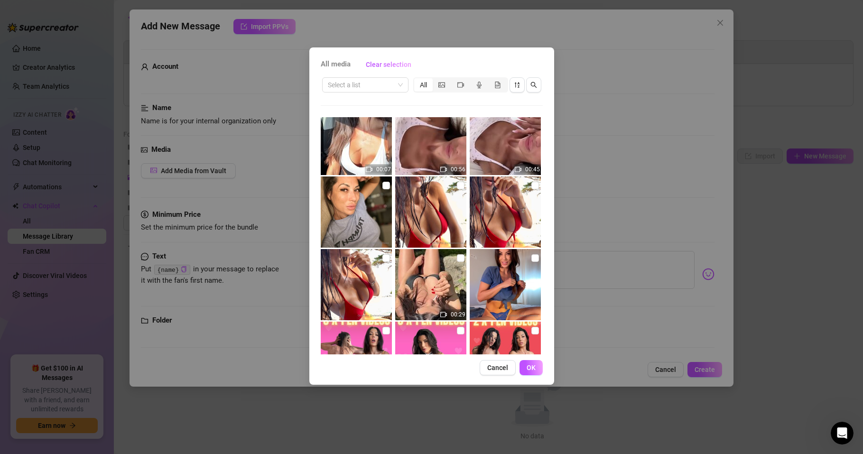
scroll to position [1367, 0]
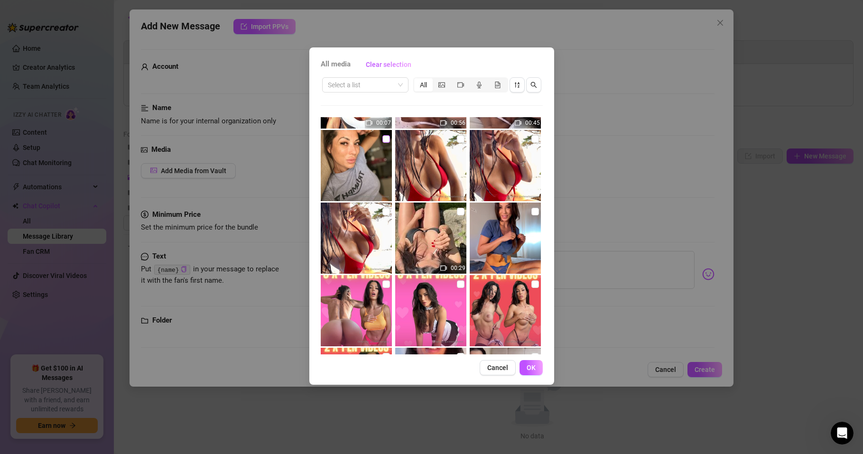
click at [384, 138] on input "checkbox" at bounding box center [387, 139] width 8 height 8
checkbox input "true"
click at [525, 366] on button "OK" at bounding box center [531, 367] width 23 height 15
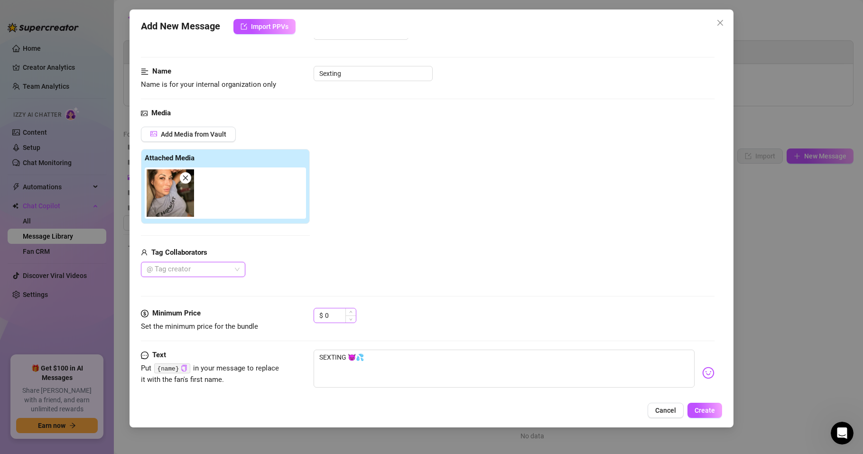
scroll to position [57, 0]
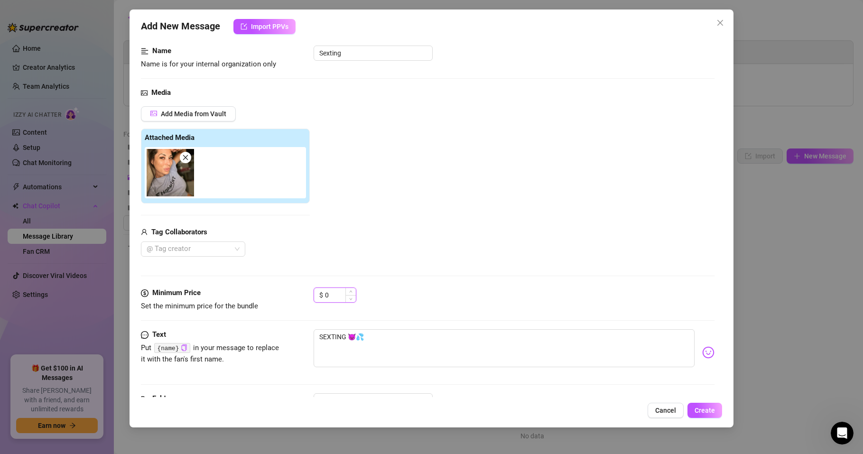
drag, startPoint x: 334, startPoint y: 292, endPoint x: 316, endPoint y: 295, distance: 18.3
click at [317, 295] on div "$ 0" at bounding box center [335, 295] width 43 height 15
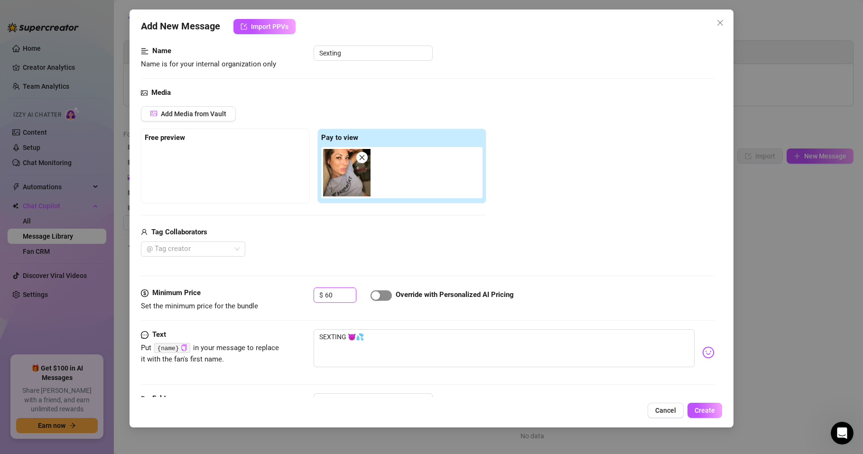
type input "60"
click at [384, 295] on span "button" at bounding box center [381, 295] width 21 height 10
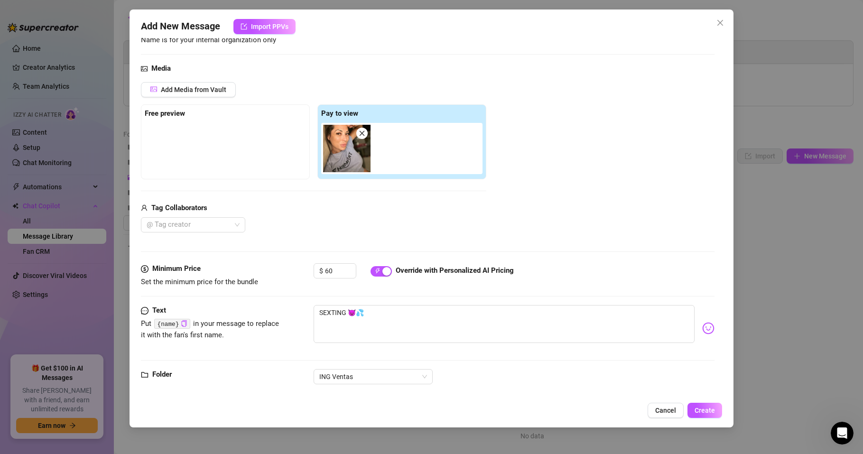
scroll to position [94, 0]
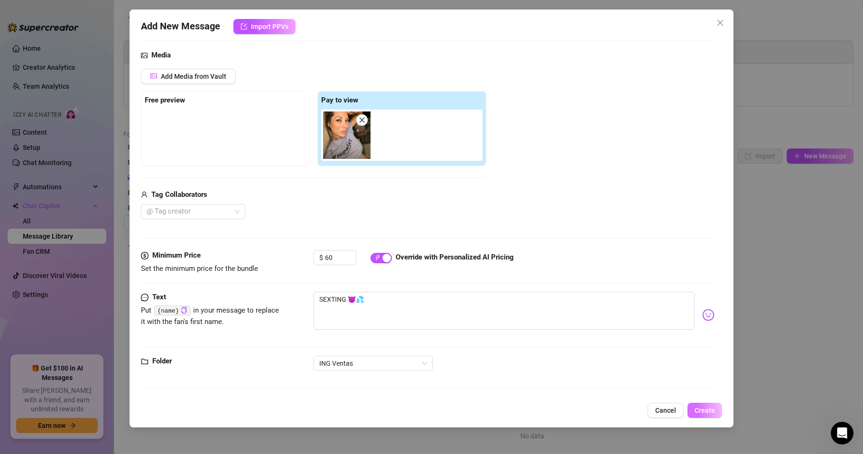
click at [708, 412] on span "Create" at bounding box center [705, 411] width 20 height 8
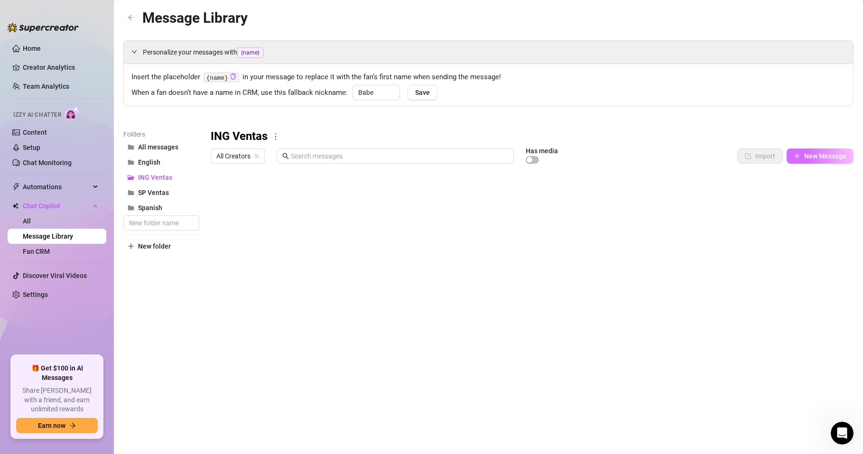
click at [826, 152] on span "New Message" at bounding box center [825, 156] width 42 height 8
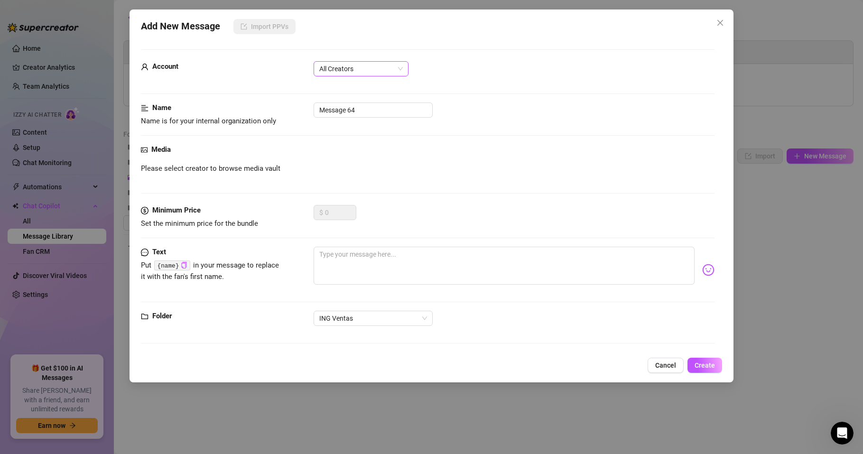
click at [357, 68] on span "All Creators" at bounding box center [361, 69] width 84 height 14
click at [357, 98] on div "Alexa (@alexatomasx)" at bounding box center [361, 103] width 80 height 10
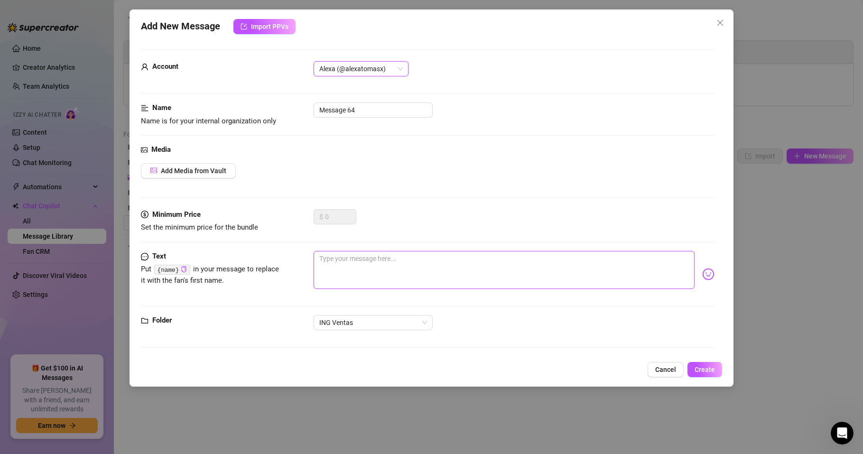
click at [333, 266] on textarea at bounding box center [504, 270] width 381 height 38
paste textarea "Unlock the photo, love! For the Custom video"
type textarea "Unlock the photo, love! For the Custom video"
drag, startPoint x: 355, startPoint y: 110, endPoint x: 308, endPoint y: 112, distance: 48.0
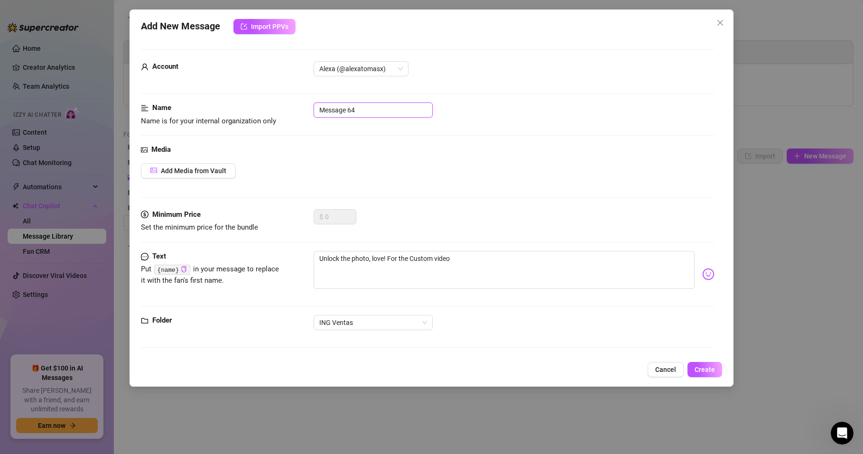
click at [310, 112] on div "Name Name is for your internal organization only Message 64" at bounding box center [428, 115] width 574 height 24
type input "Custon Video"
click at [286, 167] on div "Add Media from Vault" at bounding box center [428, 170] width 574 height 15
click at [220, 173] on span "Add Media from Vault" at bounding box center [193, 171] width 65 height 8
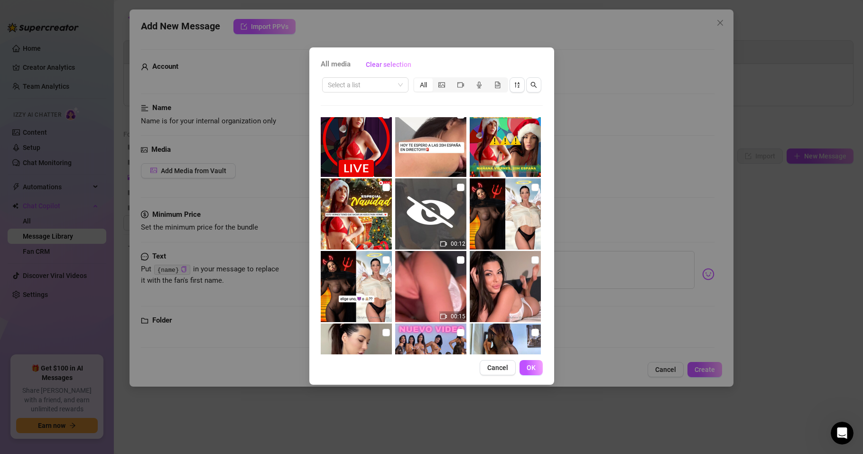
scroll to position [2449, 0]
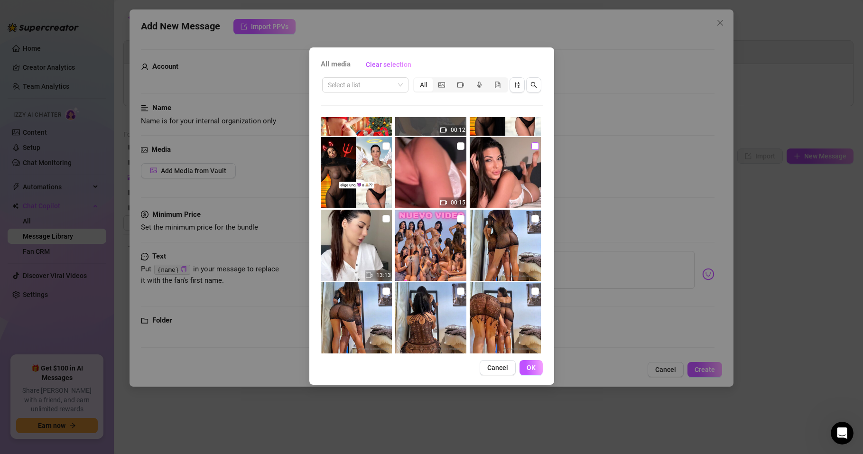
click at [532, 149] on input "checkbox" at bounding box center [536, 146] width 8 height 8
checkbox input "true"
click at [524, 370] on button "OK" at bounding box center [531, 367] width 23 height 15
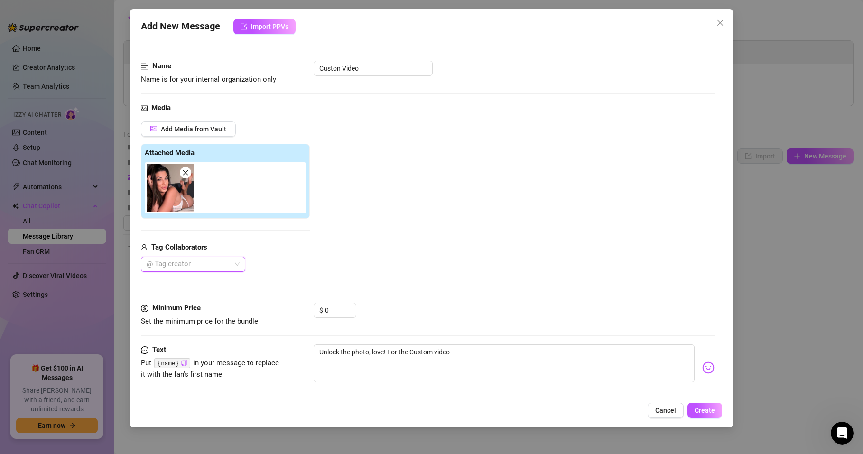
scroll to position [94, 0]
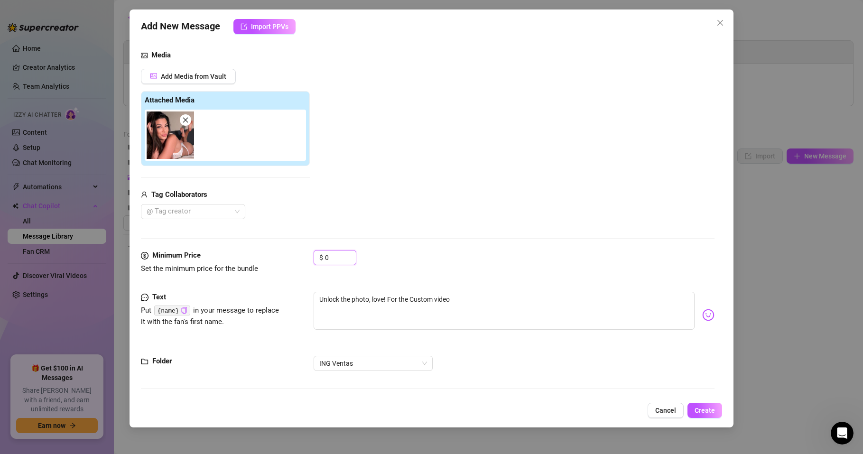
drag, startPoint x: 341, startPoint y: 260, endPoint x: 308, endPoint y: 263, distance: 33.0
click at [308, 263] on div "Minimum Price Set the minimum price for the bundle $ 0" at bounding box center [428, 262] width 574 height 24
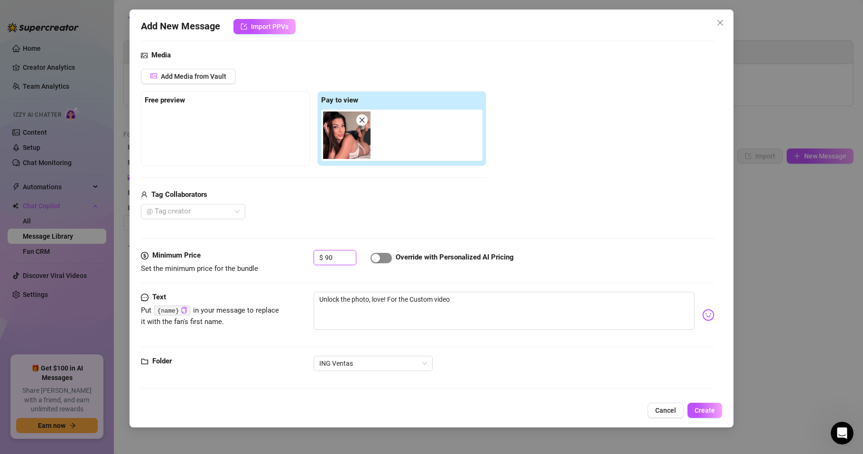
type input "90"
click at [379, 256] on div "button" at bounding box center [376, 258] width 9 height 9
click at [701, 411] on span "Create" at bounding box center [705, 411] width 20 height 8
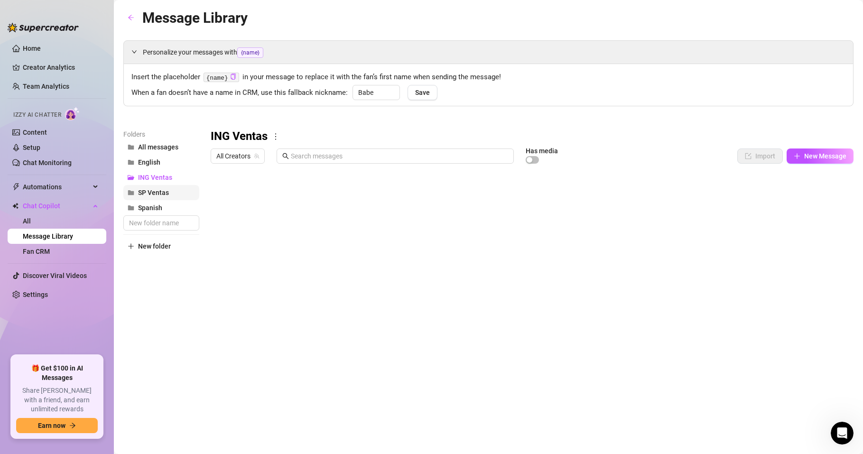
click at [154, 194] on span "SP Ventas" at bounding box center [153, 193] width 31 height 8
click at [373, 195] on div at bounding box center [532, 274] width 643 height 212
click at [406, 193] on div at bounding box center [532, 274] width 643 height 212
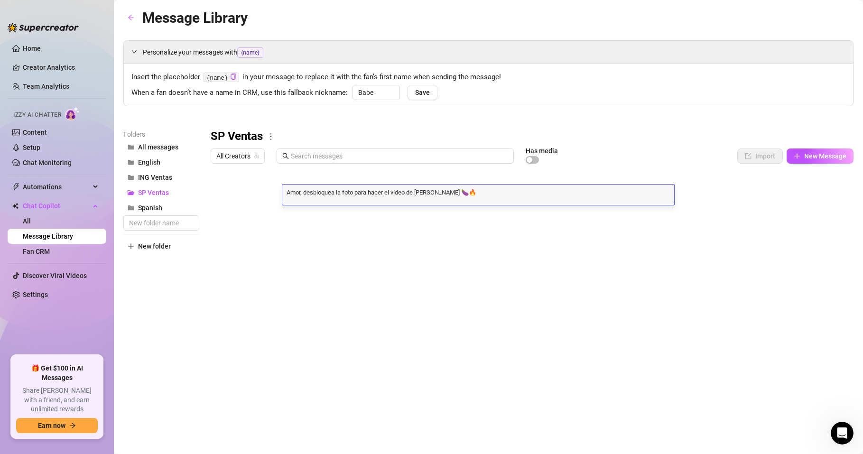
click at [407, 193] on textarea "Amor, desbloquea la foto para hacer el video de [PERSON_NAME] 🍆🔥" at bounding box center [478, 191] width 392 height 9
click at [406, 194] on textarea "Amor, desbloquea la foto para hacer el video de [PERSON_NAME] 🍆🔥" at bounding box center [478, 191] width 392 height 9
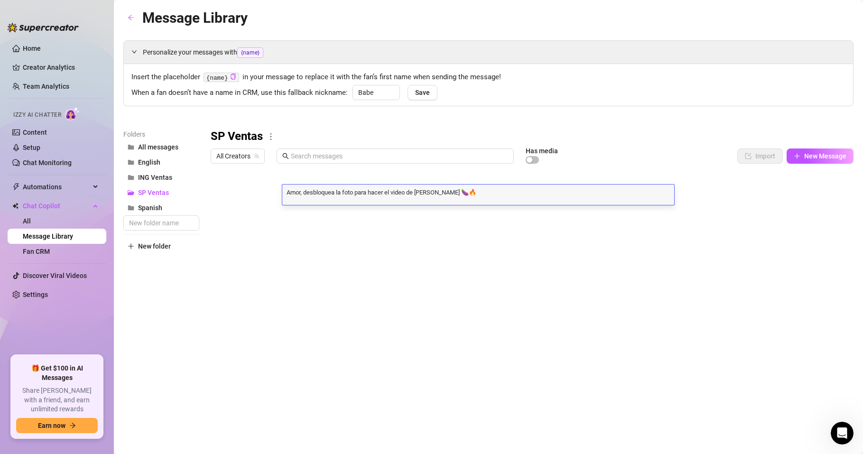
click at [390, 298] on div at bounding box center [532, 274] width 643 height 212
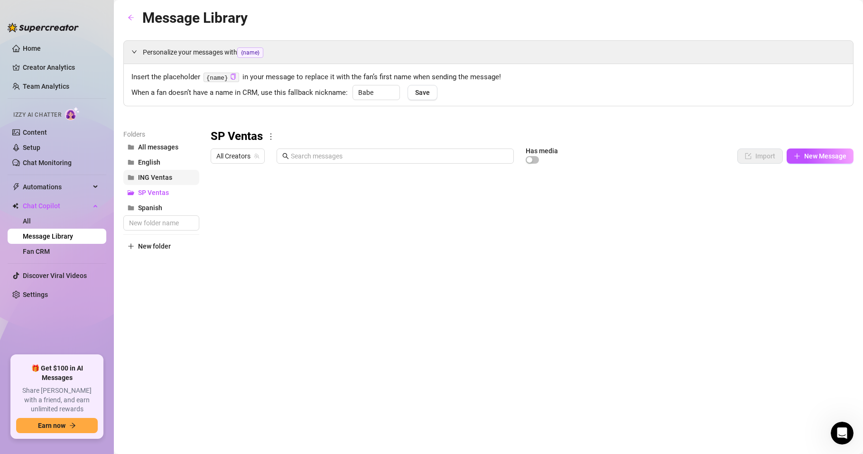
click at [158, 177] on span "ING Ventas" at bounding box center [155, 178] width 34 height 8
click at [819, 152] on span "New Message" at bounding box center [825, 156] width 42 height 8
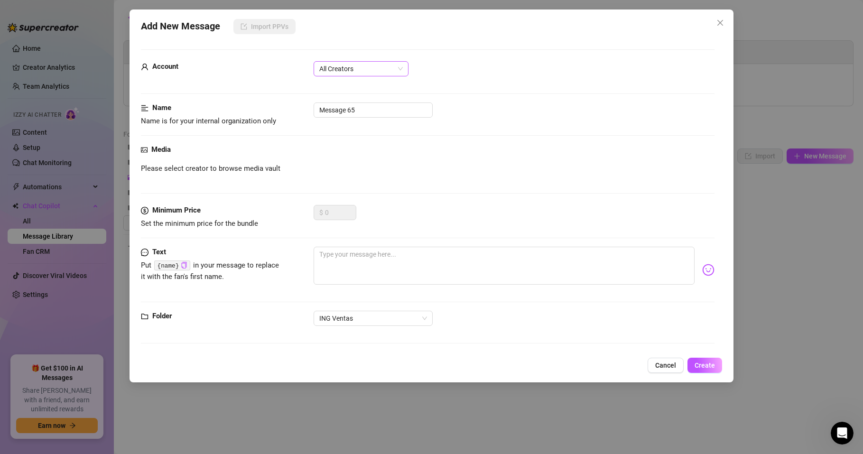
click at [365, 61] on div "All Creators" at bounding box center [361, 68] width 95 height 15
click at [367, 103] on div "Alexa (@alexatomasx)" at bounding box center [361, 103] width 80 height 10
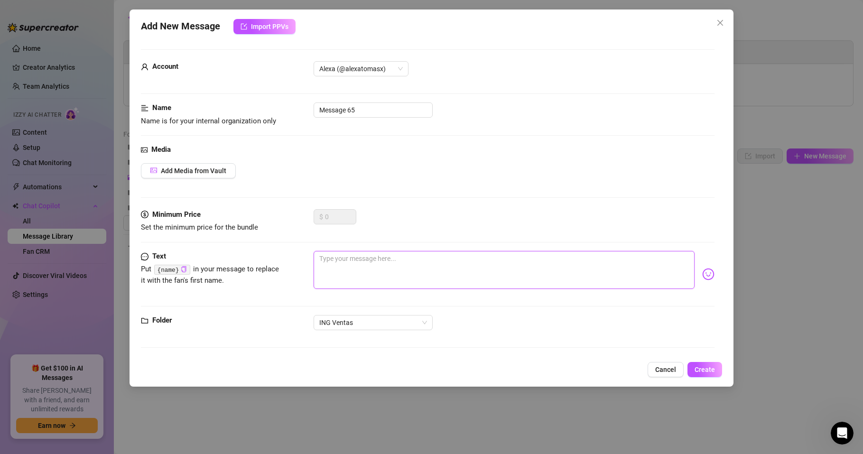
click at [365, 264] on textarea at bounding box center [504, 270] width 381 height 38
click at [350, 267] on textarea at bounding box center [504, 270] width 381 height 38
paste textarea "Love, unlock the photo to make the Dick Rate video 🍆🔥"
type textarea "Love, unlock the photo to make the Dick Rate video 🍆🔥"
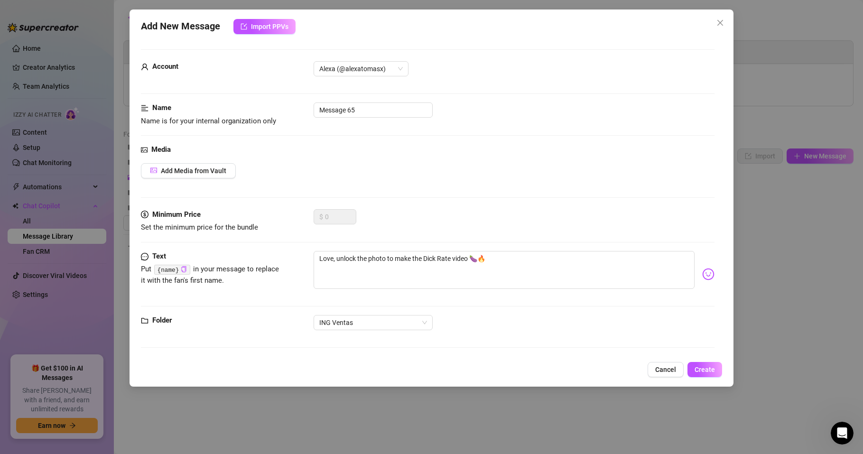
click at [283, 341] on div "Folder ING Ventas" at bounding box center [428, 335] width 574 height 41
click at [208, 172] on span "Add Media from Vault" at bounding box center [193, 171] width 65 height 8
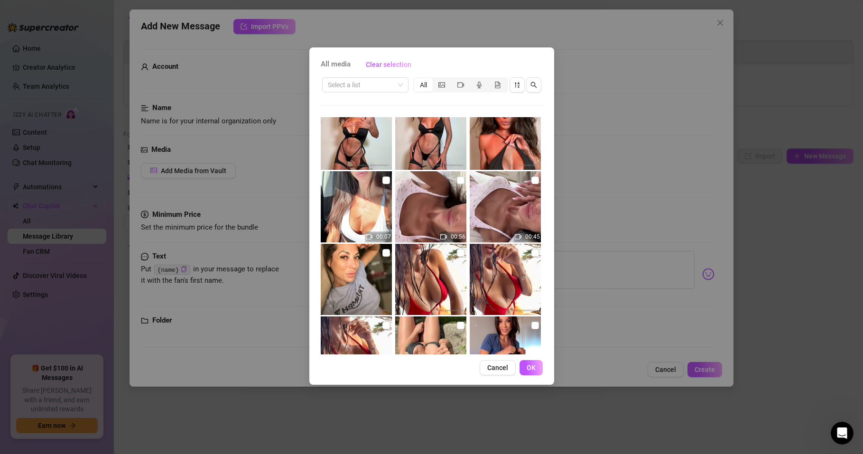
scroll to position [1310, 0]
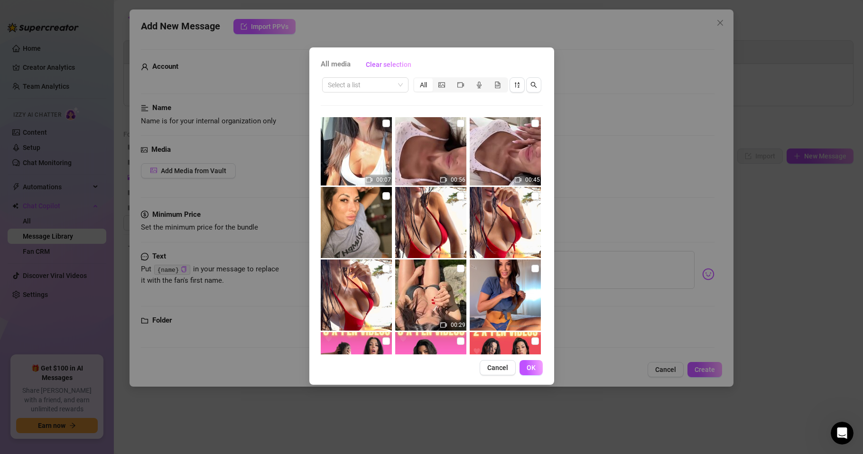
drag, startPoint x: 529, startPoint y: 197, endPoint x: 524, endPoint y: 210, distance: 13.7
click at [532, 198] on input "checkbox" at bounding box center [536, 196] width 8 height 8
click at [532, 196] on input "checkbox" at bounding box center [536, 196] width 8 height 8
click at [532, 197] on input "checkbox" at bounding box center [536, 196] width 8 height 8
checkbox input "true"
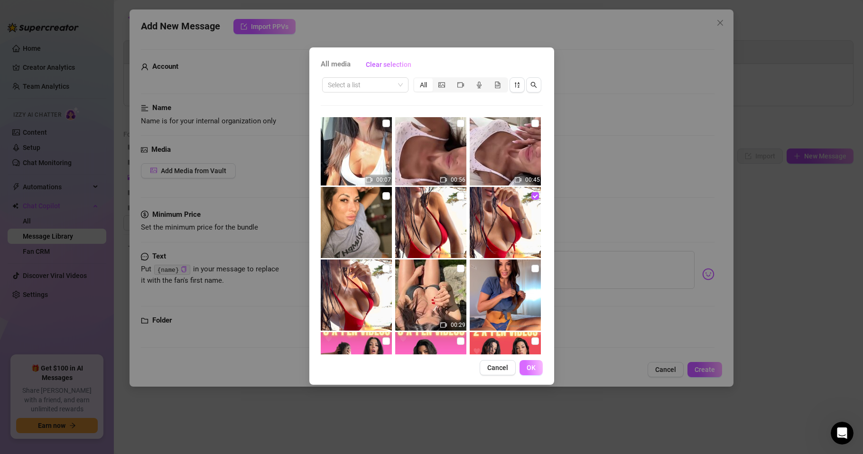
click at [531, 369] on span "OK" at bounding box center [531, 368] width 9 height 8
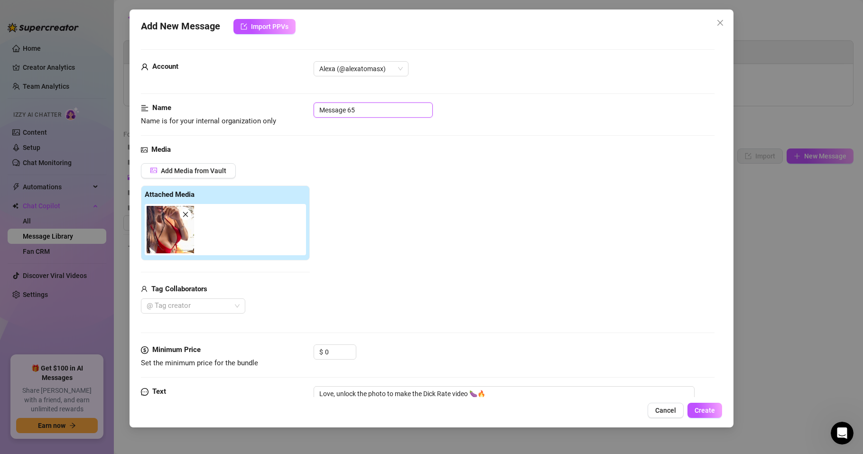
drag, startPoint x: 366, startPoint y: 107, endPoint x: 283, endPoint y: 112, distance: 83.6
click at [283, 112] on div "Name Name is for your internal organization only Message 65" at bounding box center [428, 115] width 574 height 24
type input "[PERSON_NAME]"
click at [374, 142] on div "Name Name is for your internal organization only [PERSON_NAME]" at bounding box center [428, 124] width 574 height 42
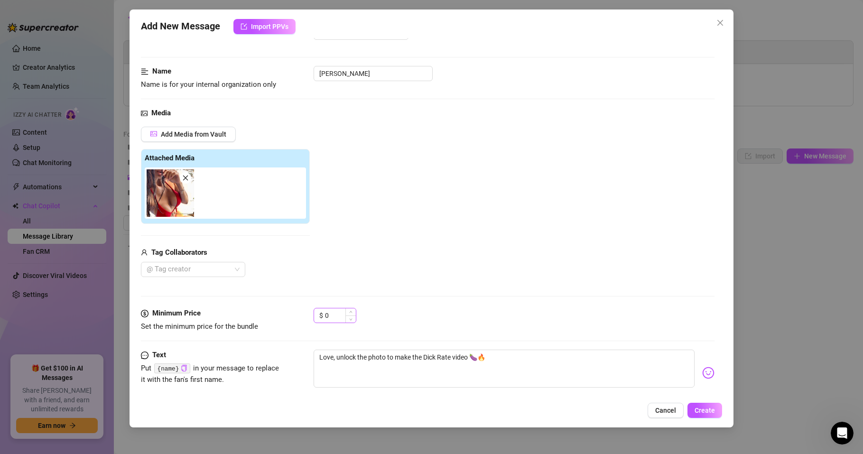
scroll to position [57, 0]
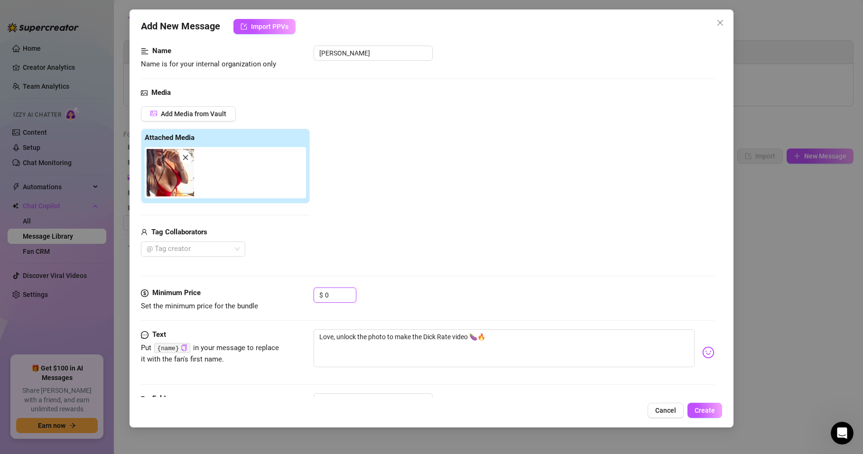
drag, startPoint x: 332, startPoint y: 296, endPoint x: 309, endPoint y: 301, distance: 22.8
click at [309, 301] on div "Minimum Price Set the minimum price for the bundle $ 0" at bounding box center [428, 300] width 574 height 24
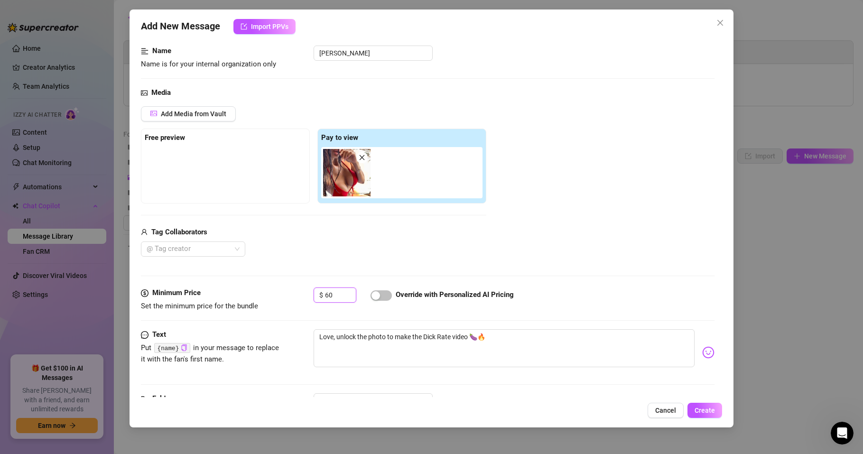
type input "60"
click at [383, 288] on div at bounding box center [381, 295] width 21 height 15
click at [390, 297] on span "button" at bounding box center [381, 295] width 21 height 10
click at [477, 270] on div "Media Add Media from Vault Free preview Pay to view Tag Collaborators @ Tag cre…" at bounding box center [428, 187] width 574 height 200
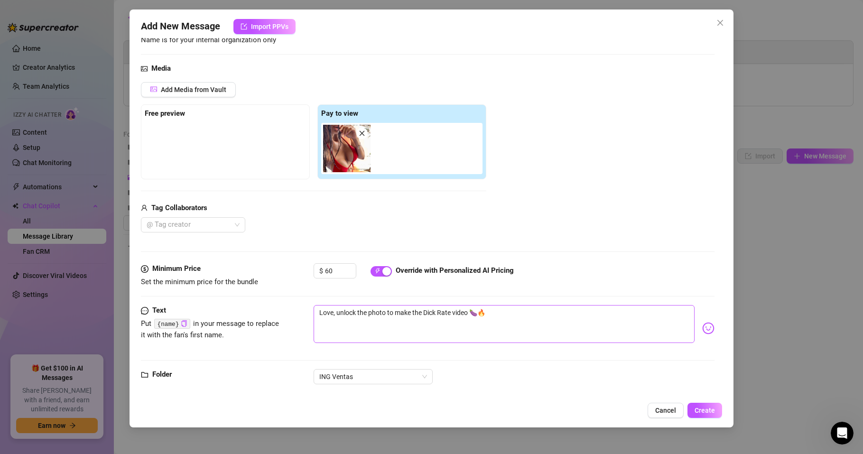
scroll to position [94, 0]
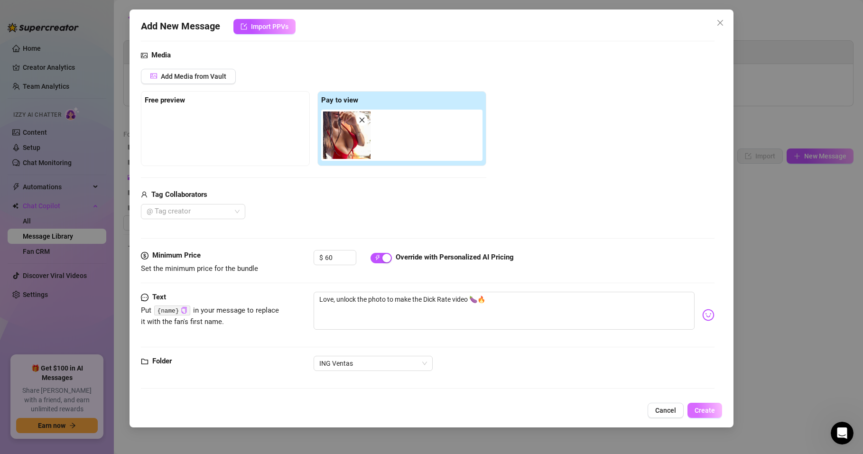
click at [710, 408] on span "Create" at bounding box center [705, 411] width 20 height 8
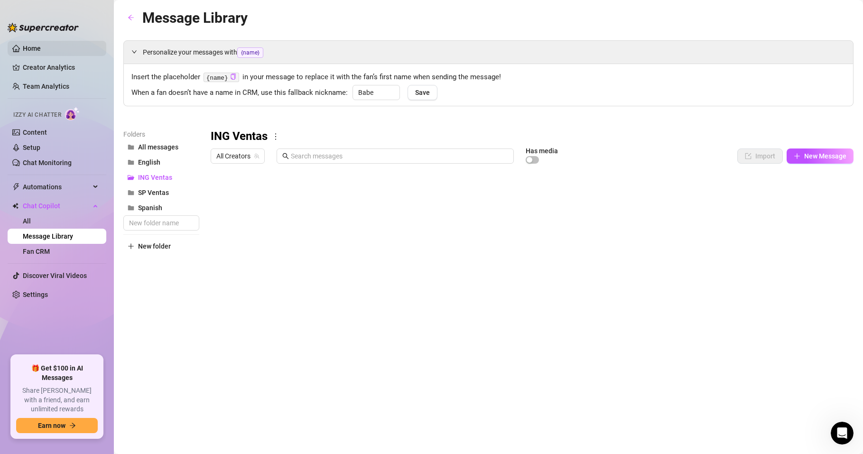
click at [35, 48] on link "Home" at bounding box center [32, 49] width 18 height 8
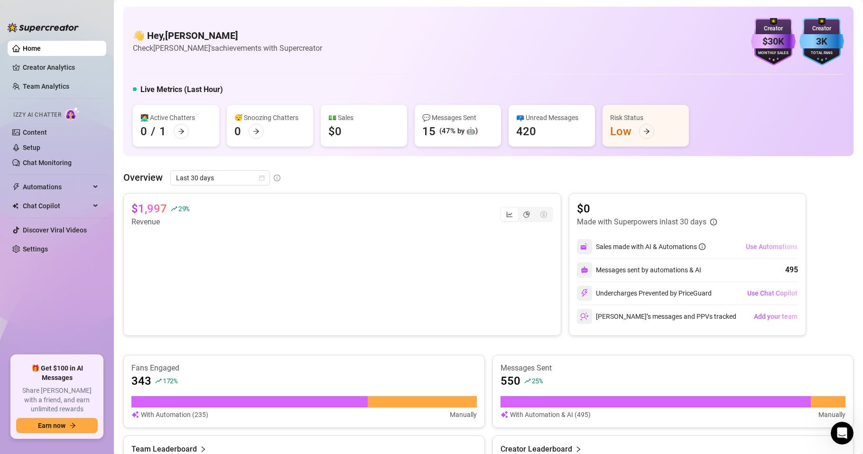
click at [776, 247] on span "Use Automations" at bounding box center [772, 247] width 52 height 8
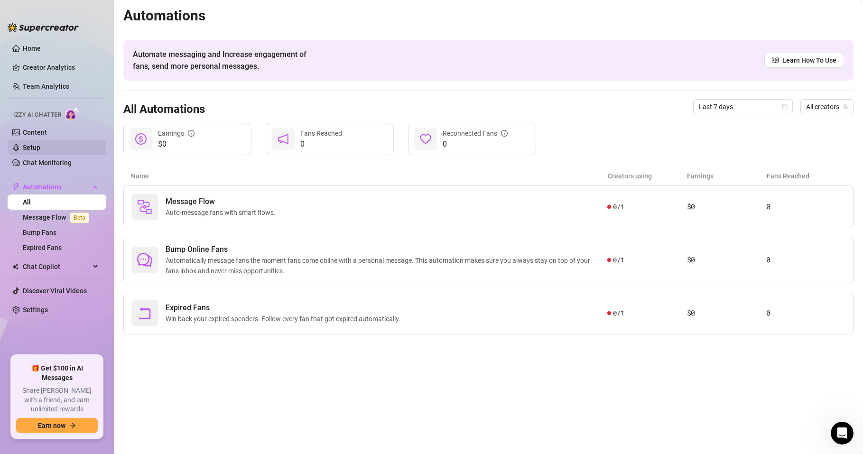
click at [40, 148] on link "Setup" at bounding box center [32, 148] width 18 height 8
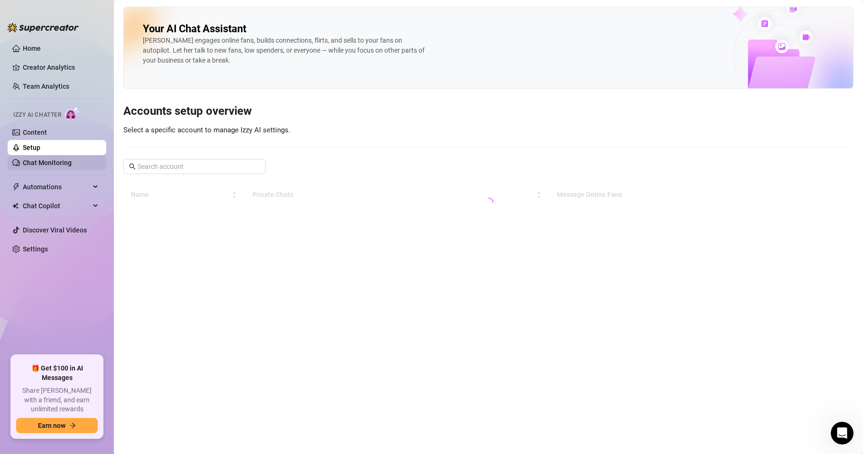
click at [44, 164] on link "Chat Monitoring" at bounding box center [47, 163] width 49 height 8
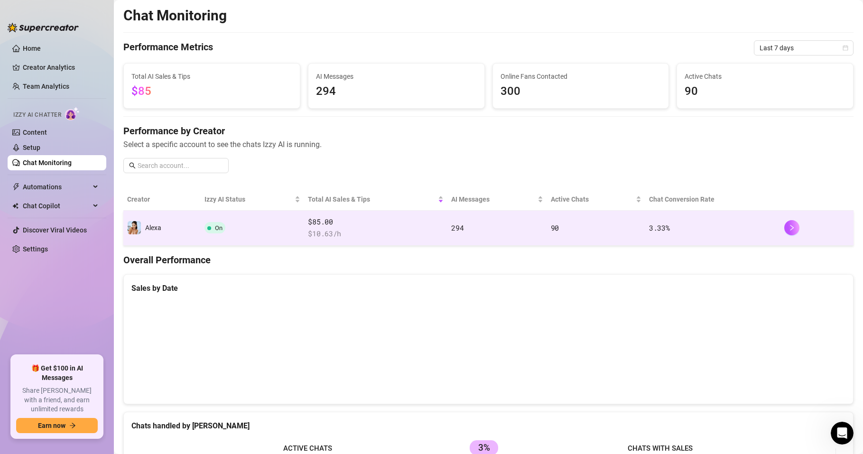
click at [160, 226] on span "Alexa" at bounding box center [153, 228] width 16 height 8
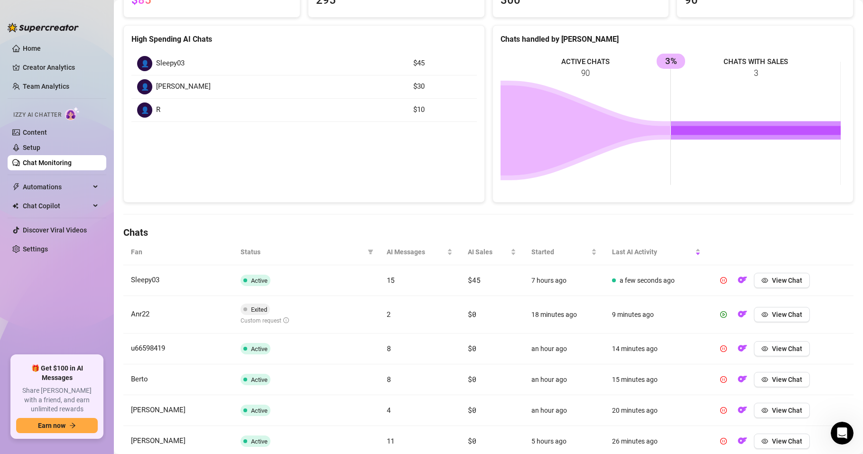
scroll to position [171, 0]
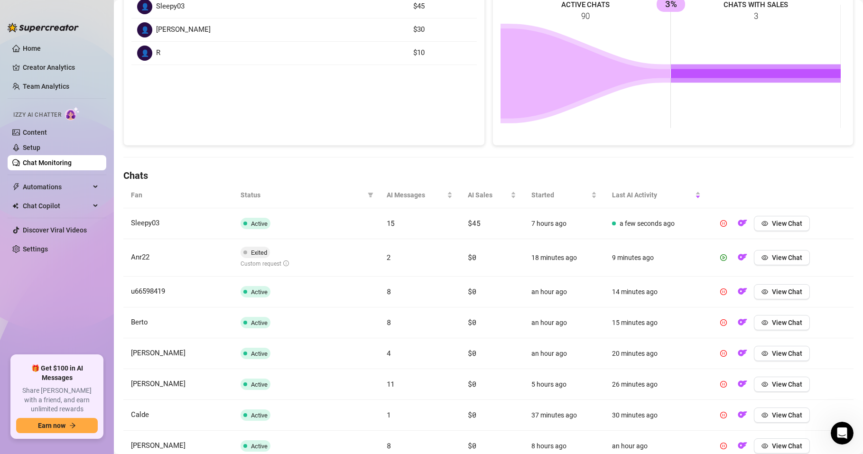
click at [256, 265] on span "Custom request" at bounding box center [265, 264] width 48 height 7
click at [133, 256] on span "Anr22" at bounding box center [140, 257] width 19 height 9
drag, startPoint x: 265, startPoint y: 264, endPoint x: 279, endPoint y: 263, distance: 13.8
click at [266, 264] on span "Custom request" at bounding box center [265, 264] width 48 height 7
click at [281, 263] on span "Custom request" at bounding box center [265, 264] width 48 height 7
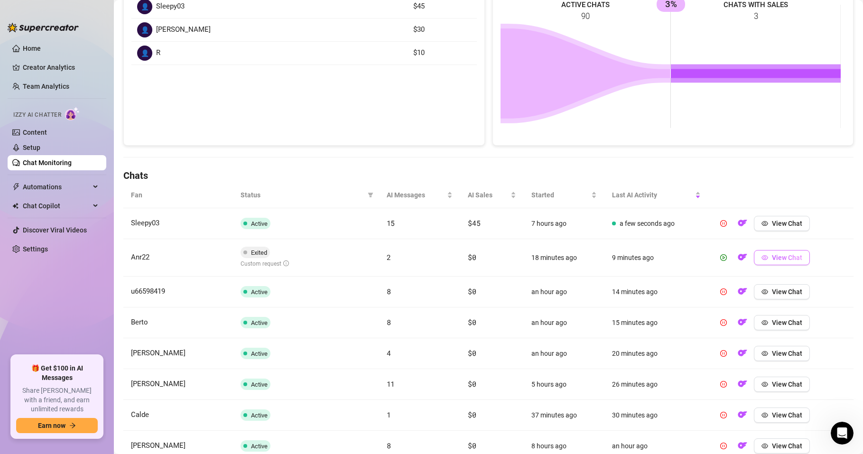
click at [777, 258] on span "View Chat" at bounding box center [787, 258] width 30 height 8
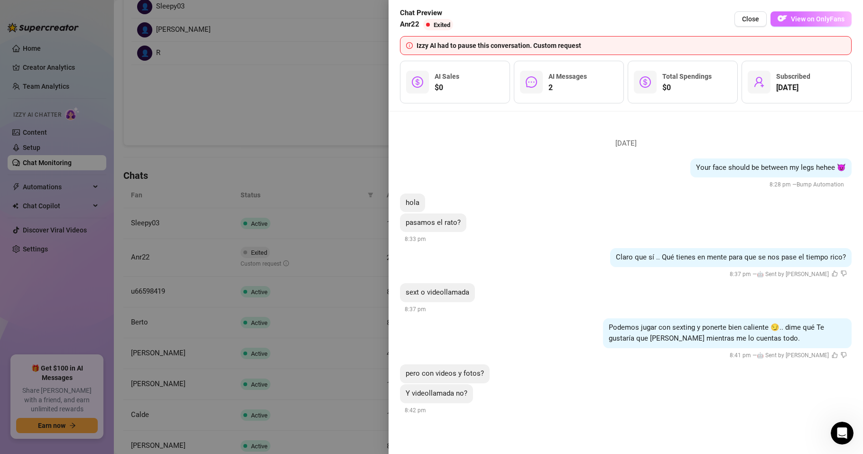
click at [795, 15] on span "View on OnlyFans" at bounding box center [818, 19] width 54 height 8
